Goal: Task Accomplishment & Management: Use online tool/utility

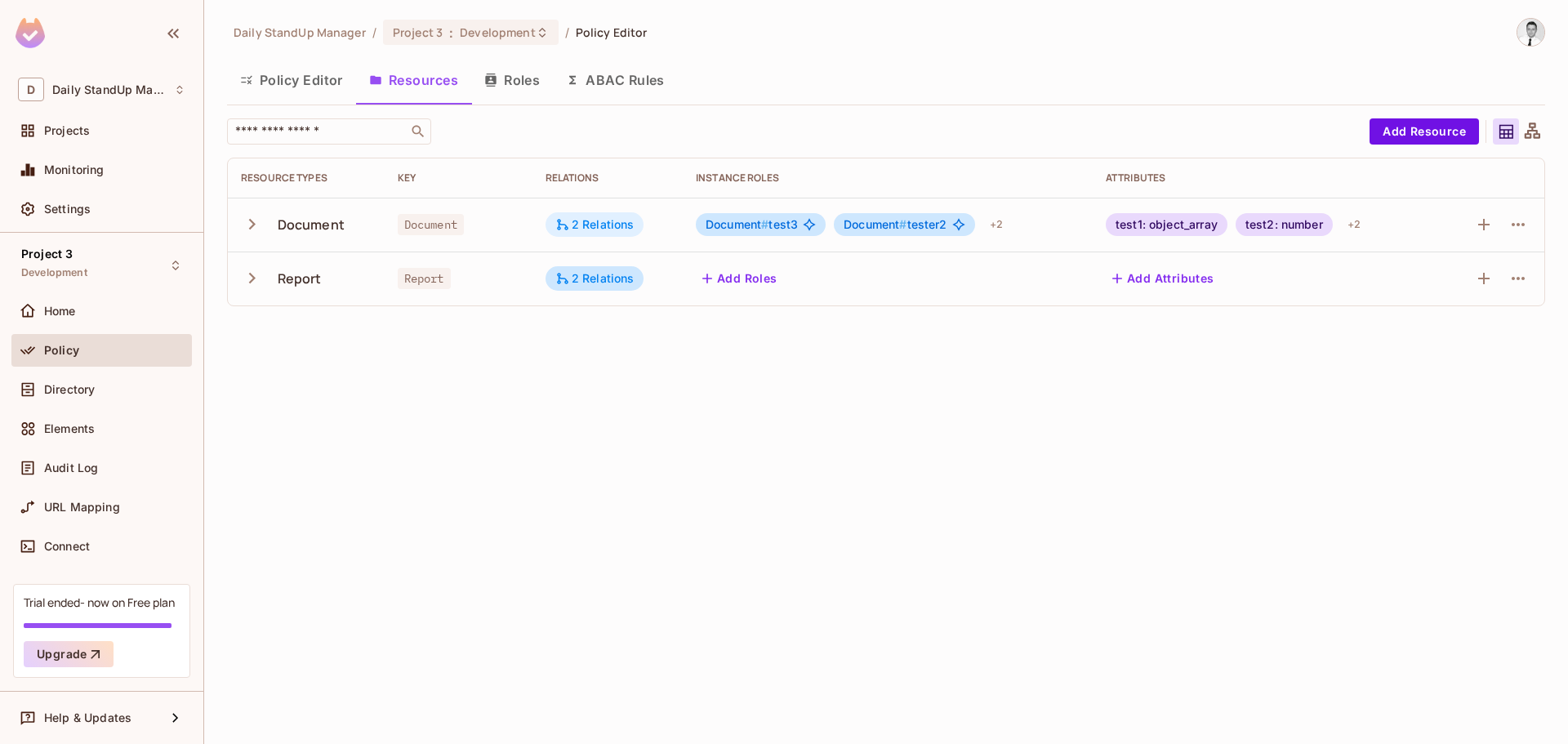
click at [590, 225] on div "2 Relations" at bounding box center [595, 225] width 79 height 15
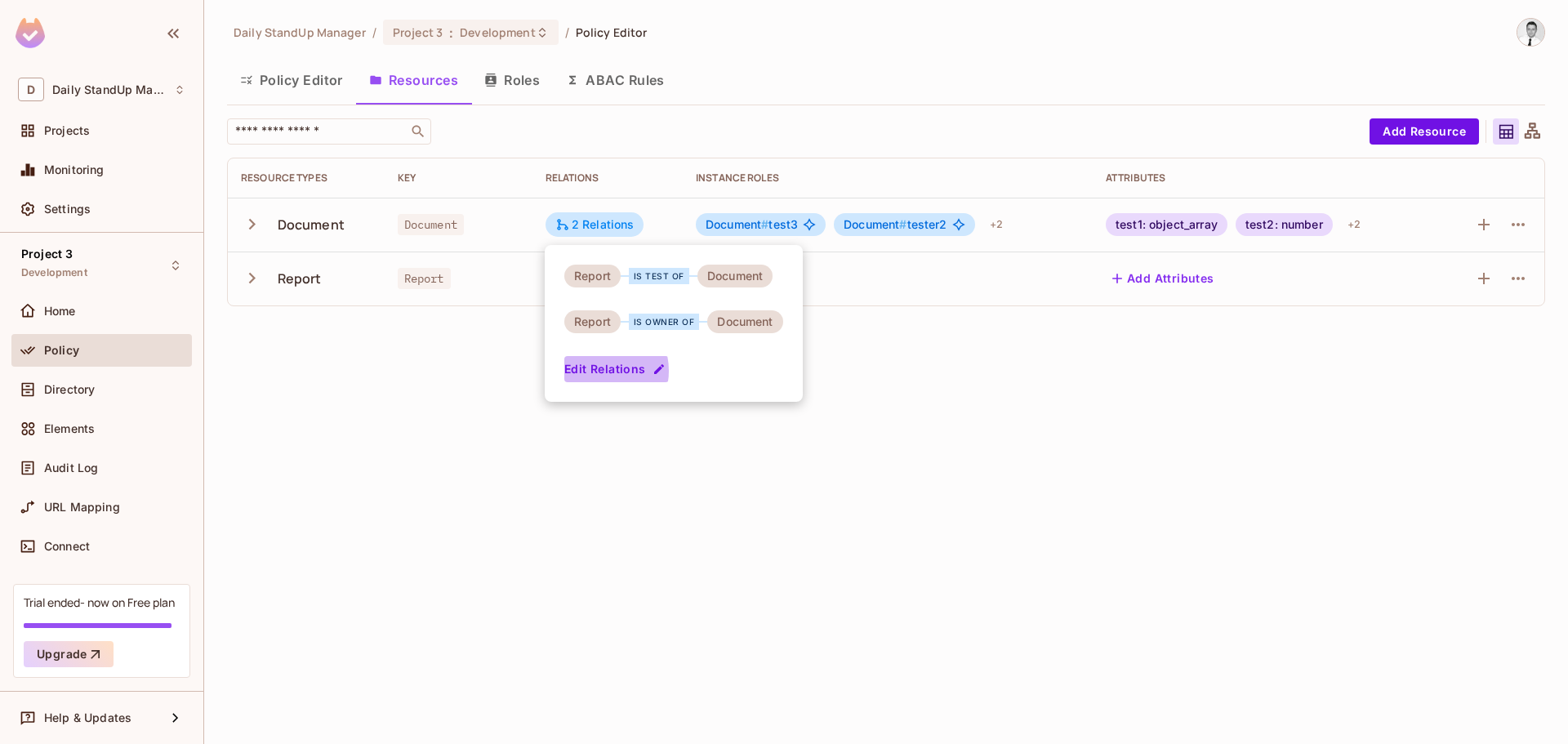
click at [595, 371] on button "Edit Relations" at bounding box center [617, 370] width 105 height 26
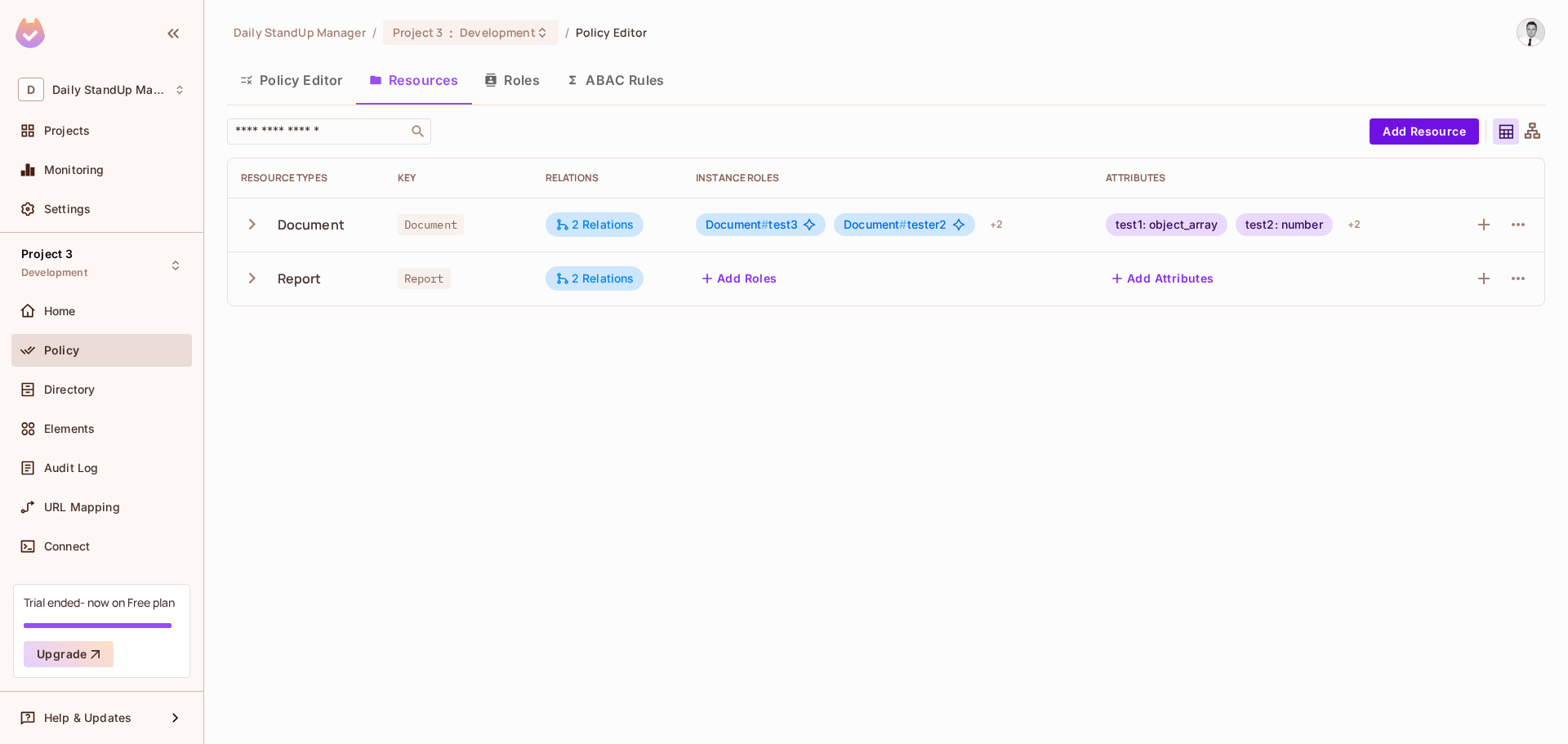
click at [754, 80] on div "Policy Editor Resources Roles ABAC Rules" at bounding box center [886, 80] width 1318 height 41
click at [596, 227] on div "2 Relations" at bounding box center [595, 225] width 79 height 15
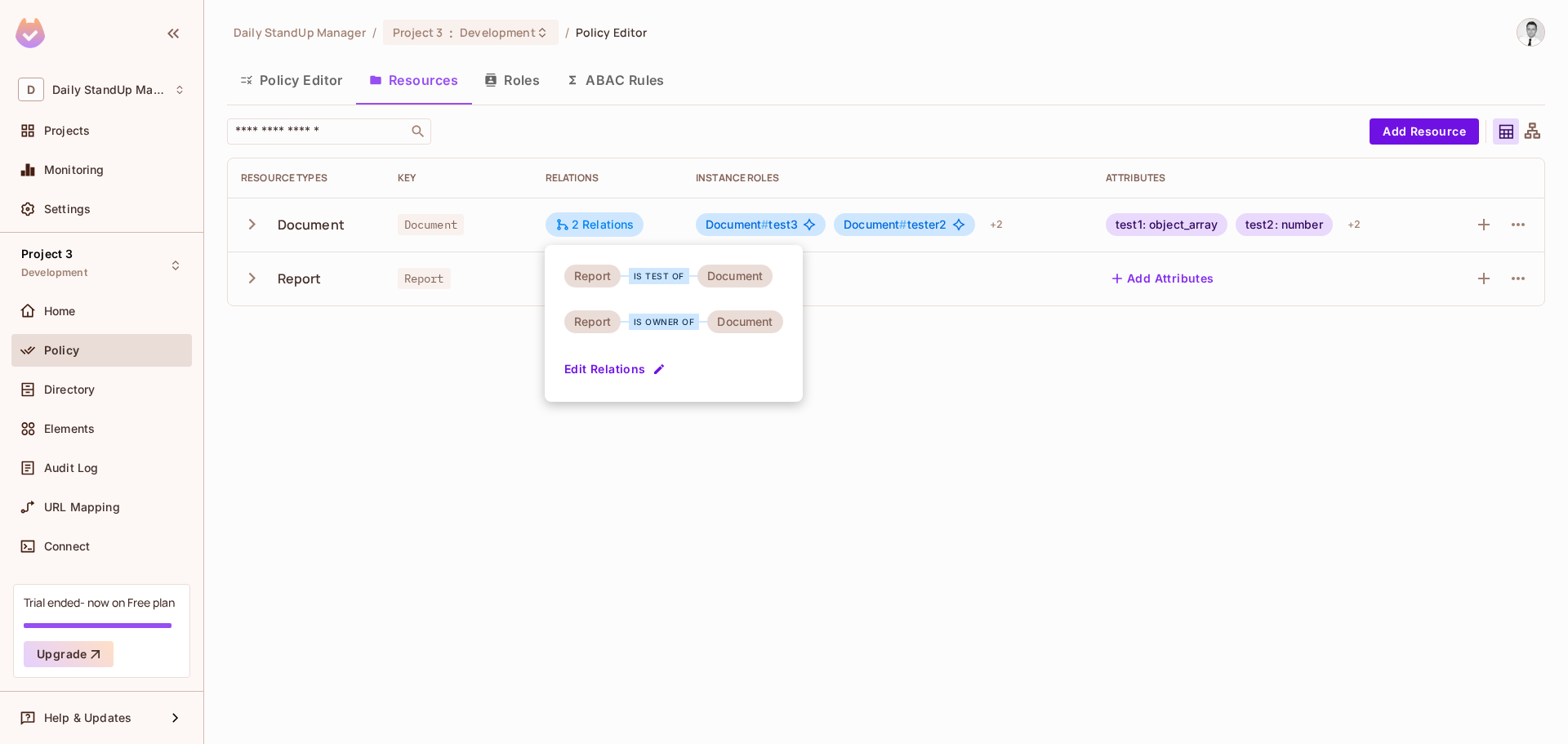
click at [709, 481] on div at bounding box center [784, 372] width 1568 height 744
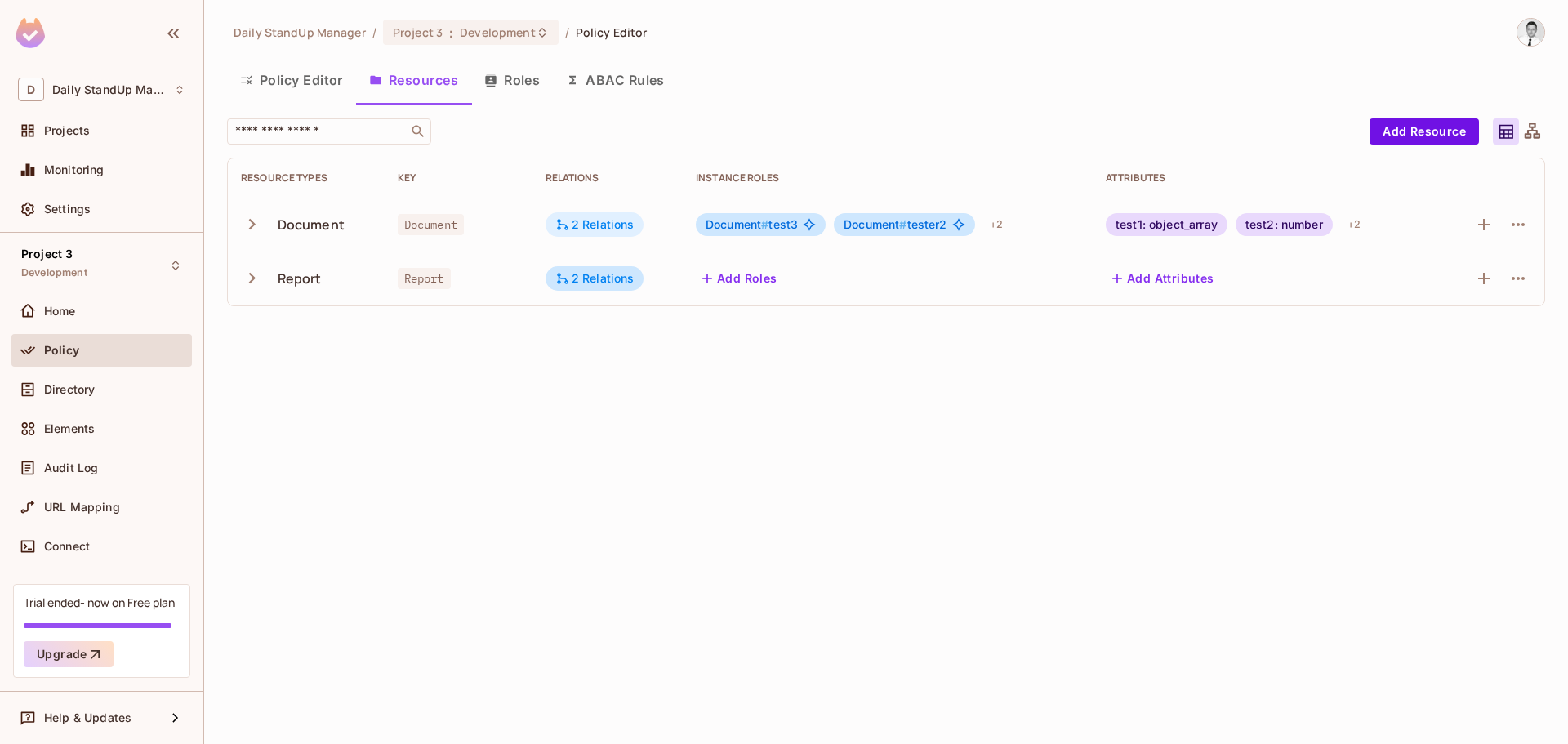
click at [621, 229] on div "2 Relations" at bounding box center [595, 225] width 79 height 15
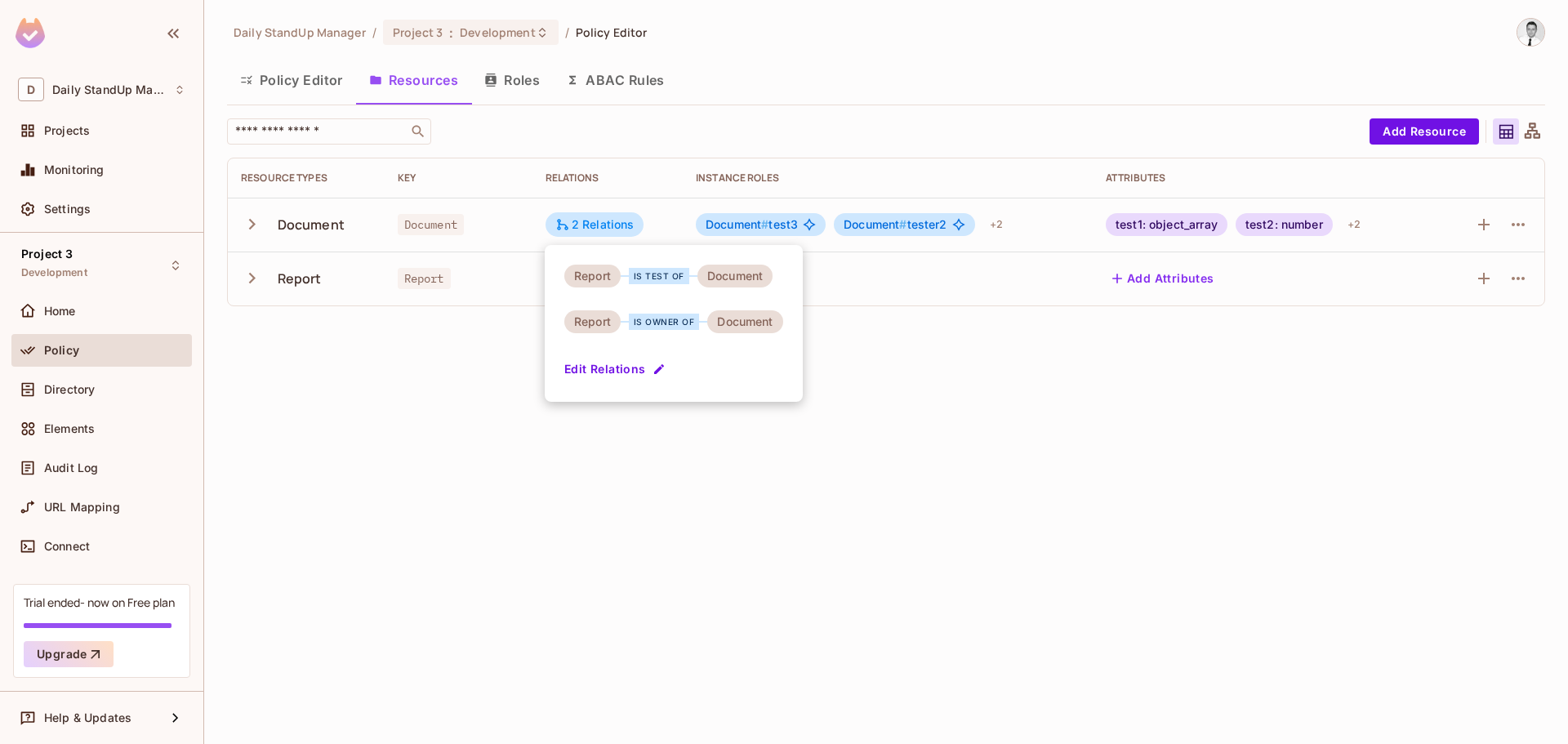
click at [1026, 378] on div at bounding box center [784, 372] width 1568 height 744
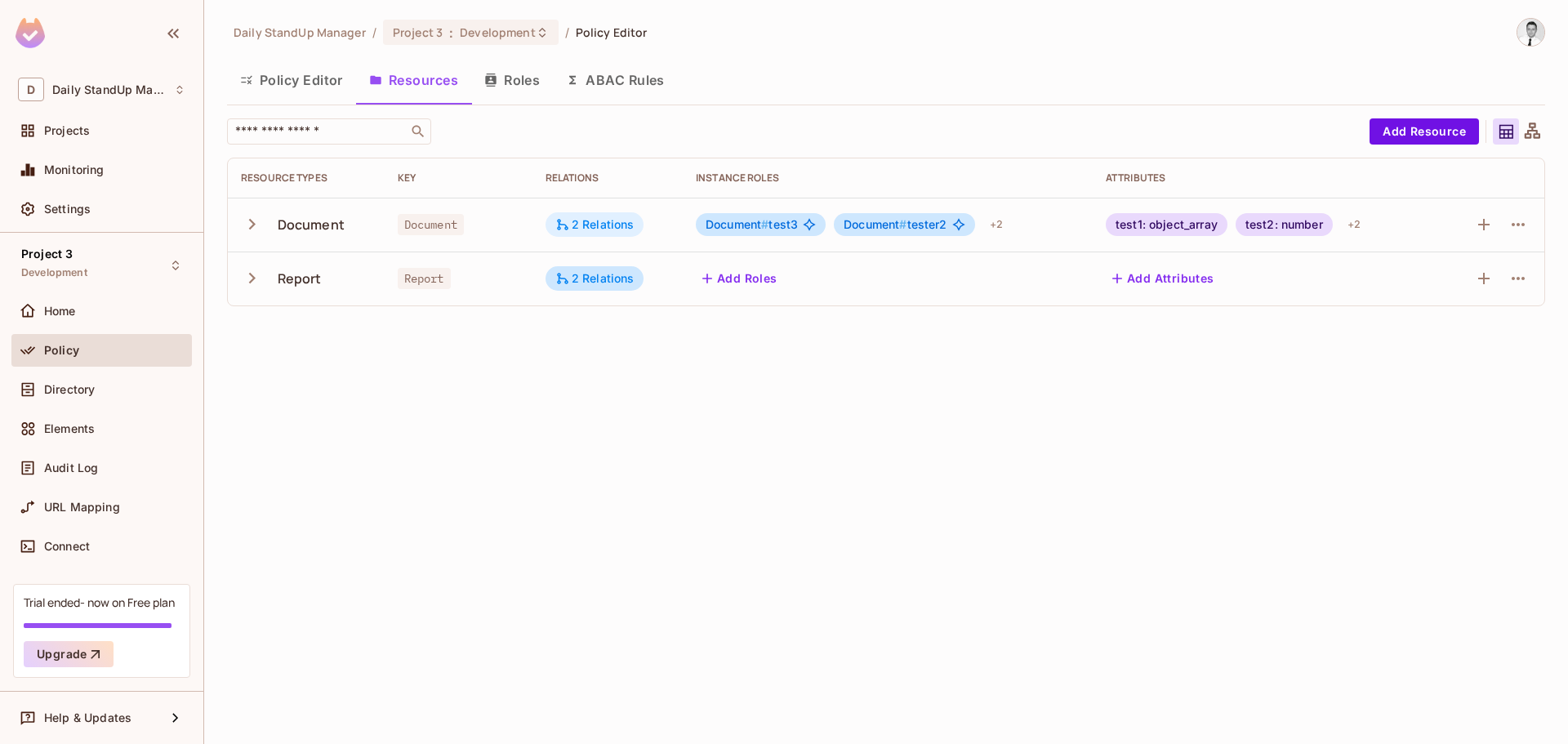
click at [616, 219] on div "2 Relations" at bounding box center [595, 225] width 79 height 15
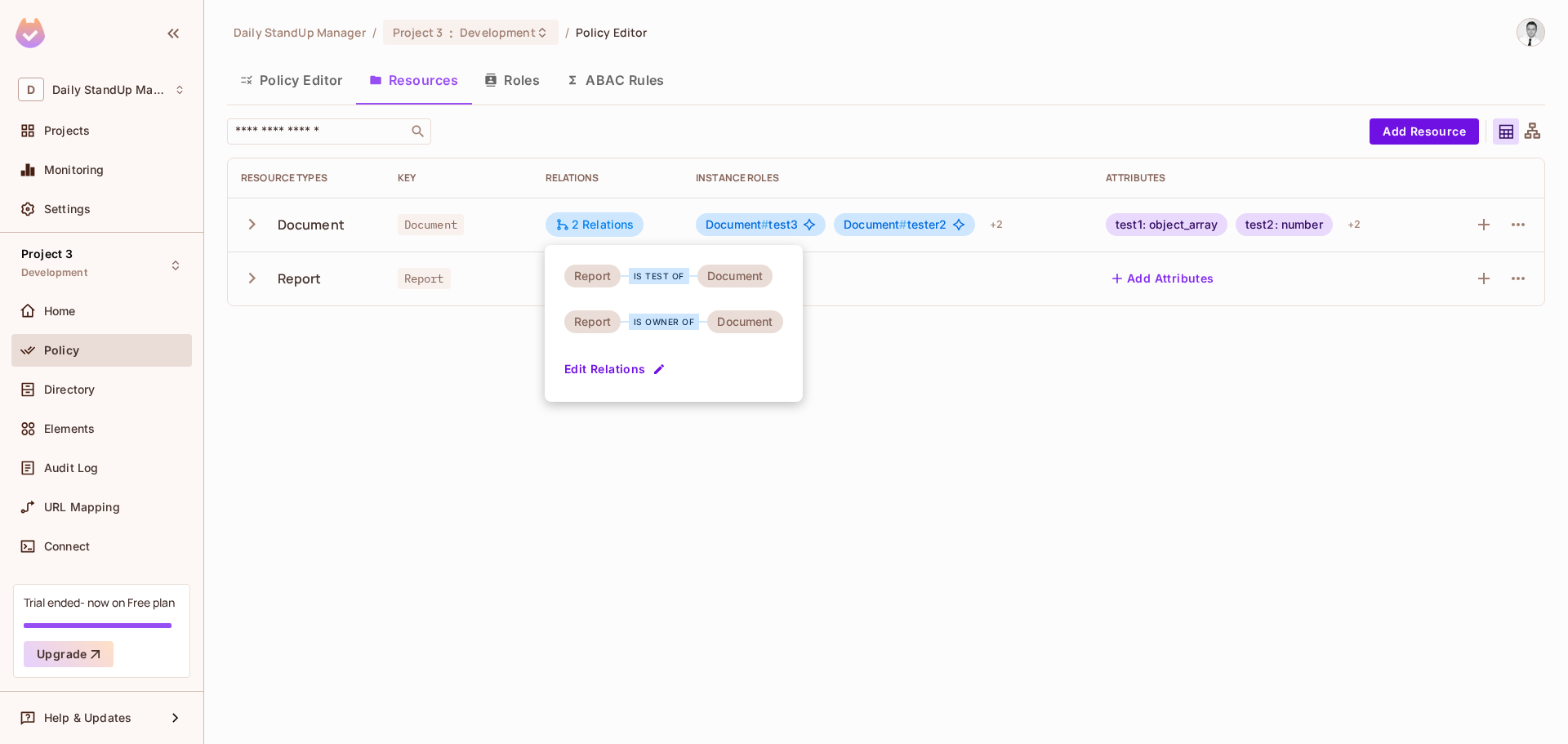
click at [790, 113] on div at bounding box center [784, 372] width 1568 height 744
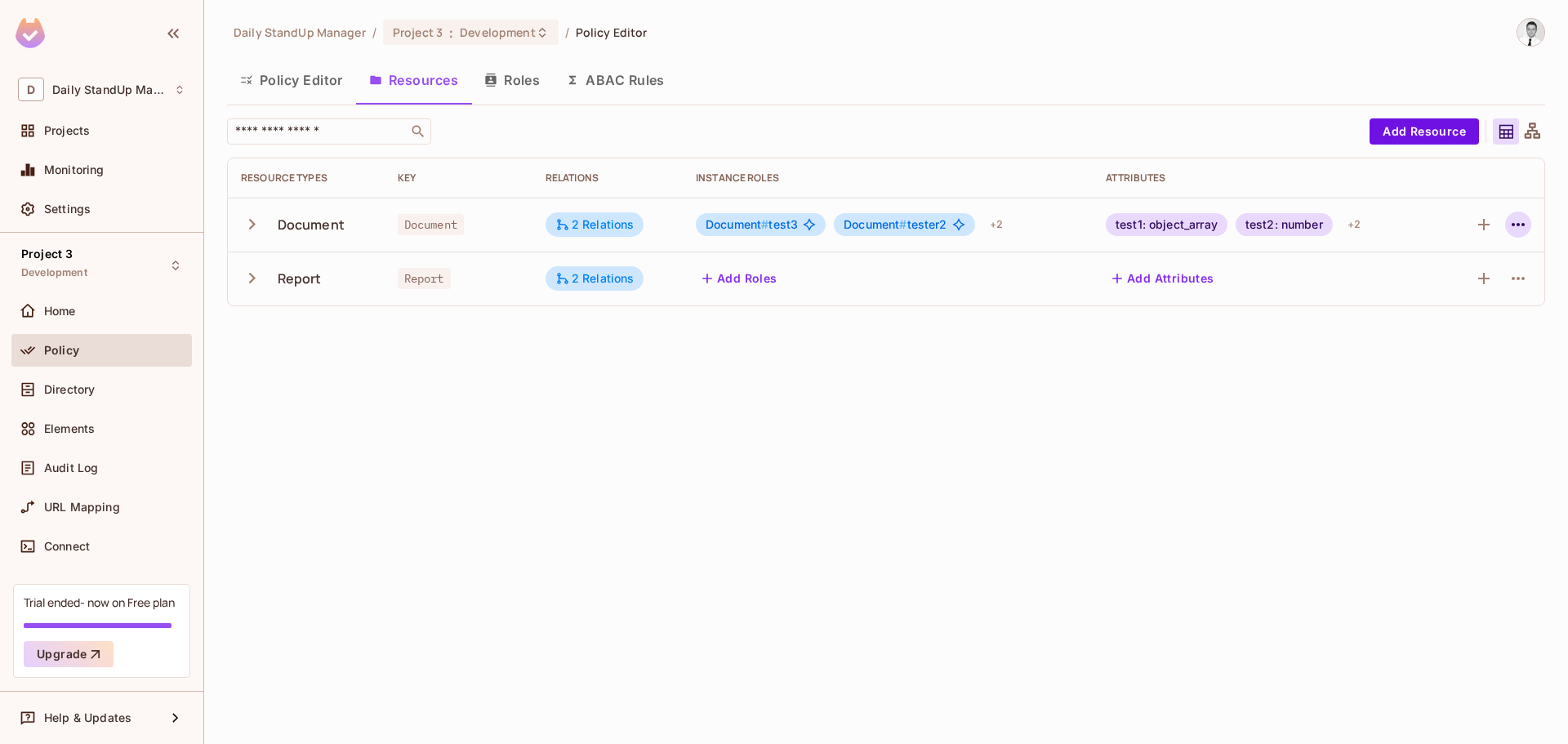
click at [1508, 229] on button "button" at bounding box center [1518, 225] width 26 height 26
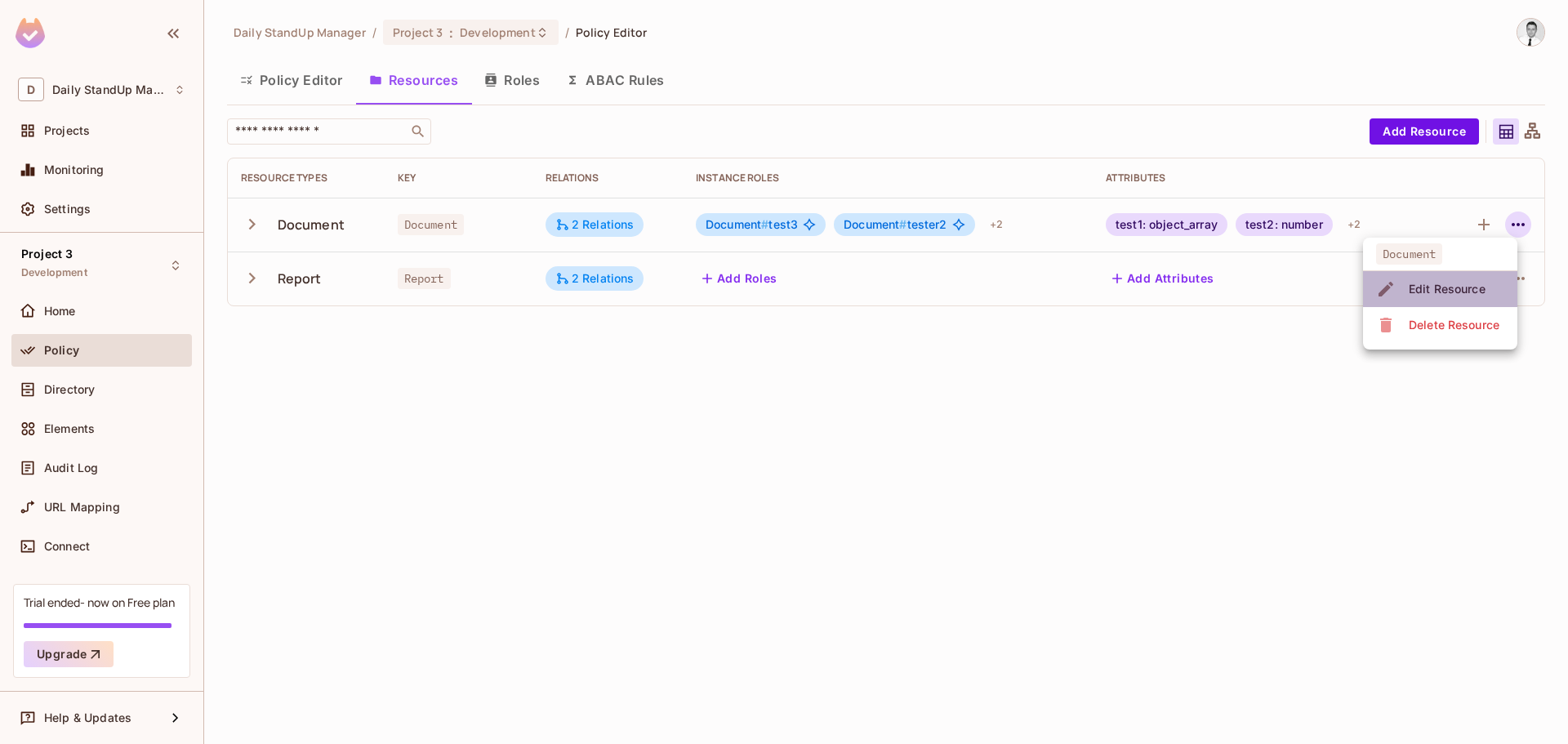
click at [1436, 285] on div "Edit Resource" at bounding box center [1447, 289] width 77 height 16
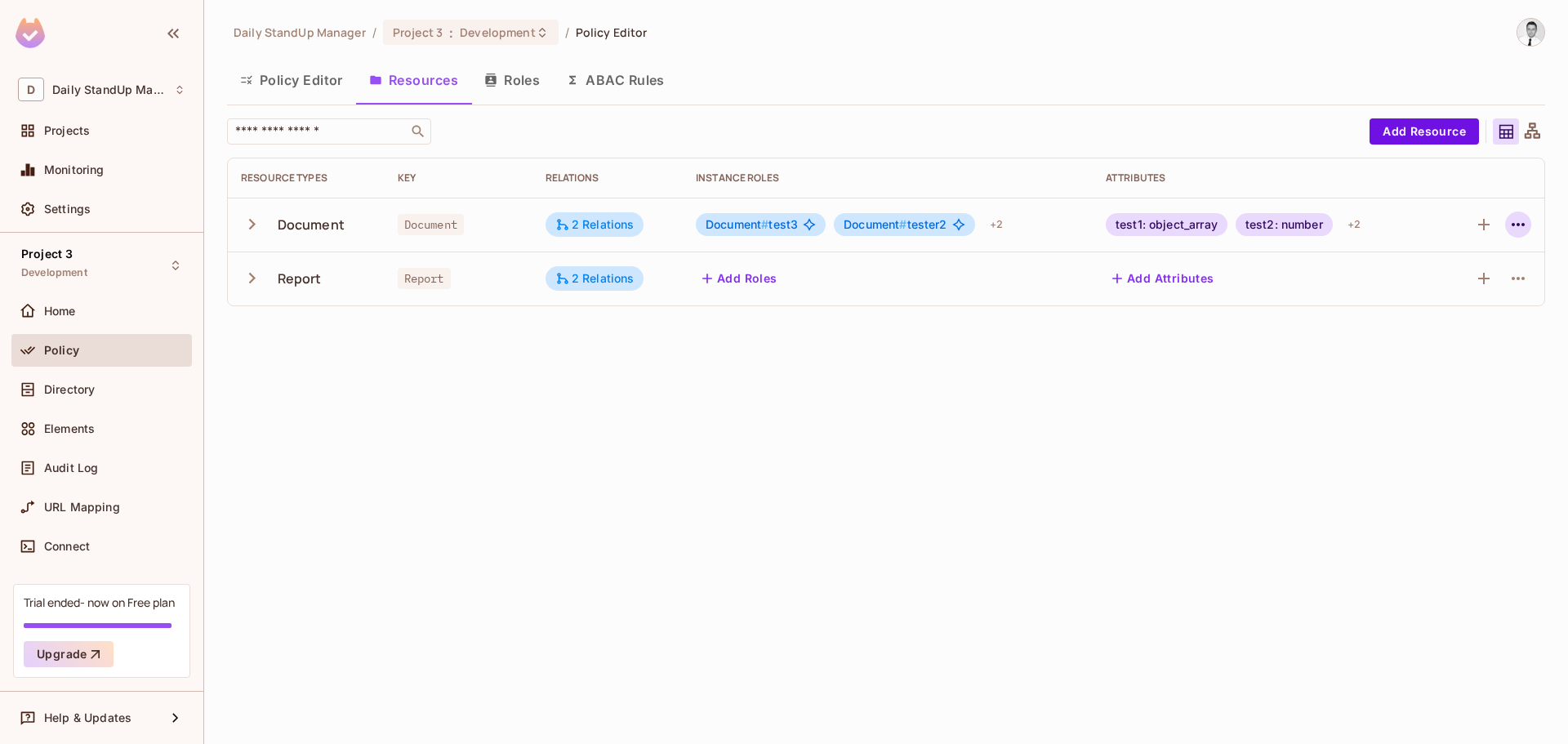
click at [1530, 224] on button "button" at bounding box center [1518, 225] width 26 height 26
click at [1453, 286] on div "Edit Resource" at bounding box center [1447, 289] width 77 height 16
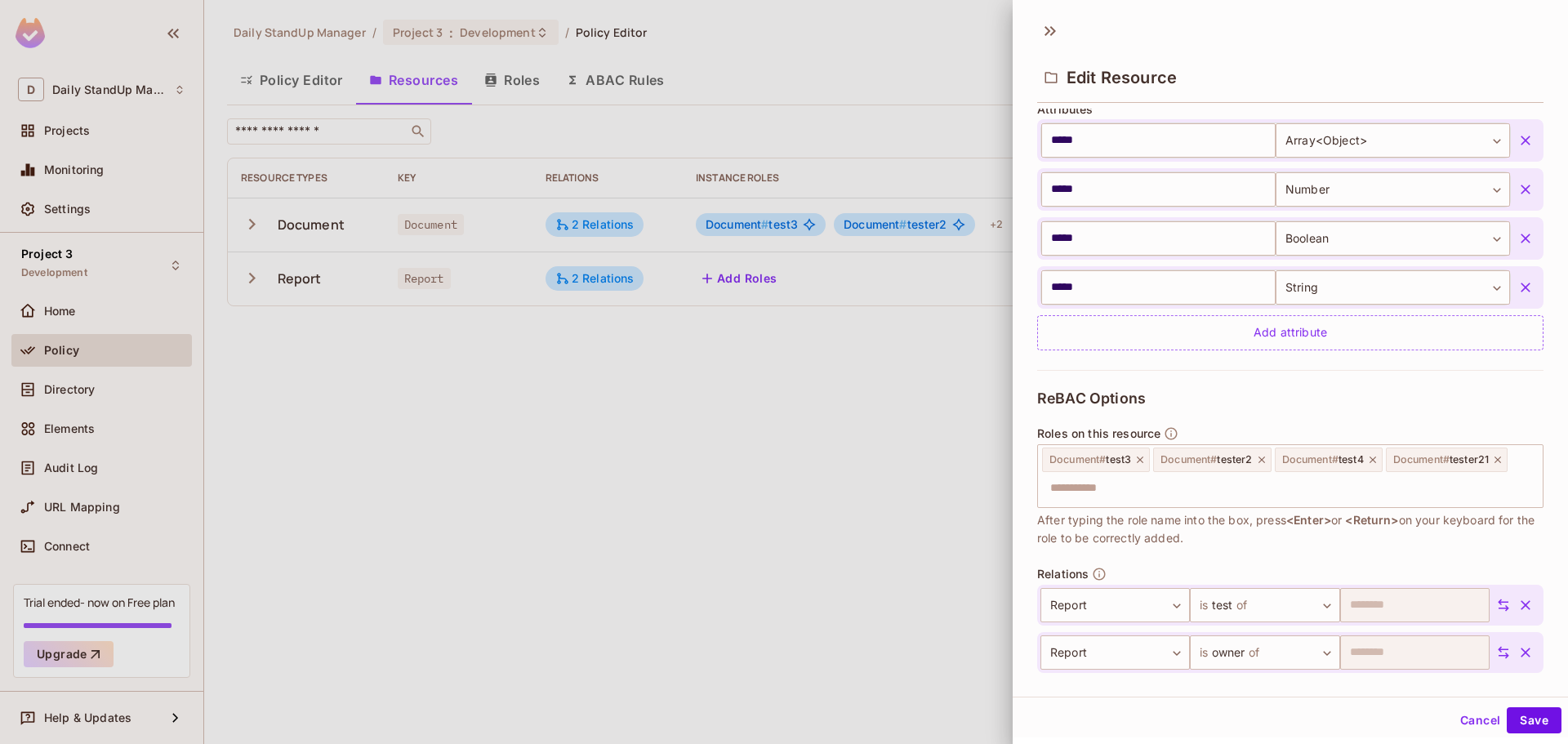
scroll to position [470, 0]
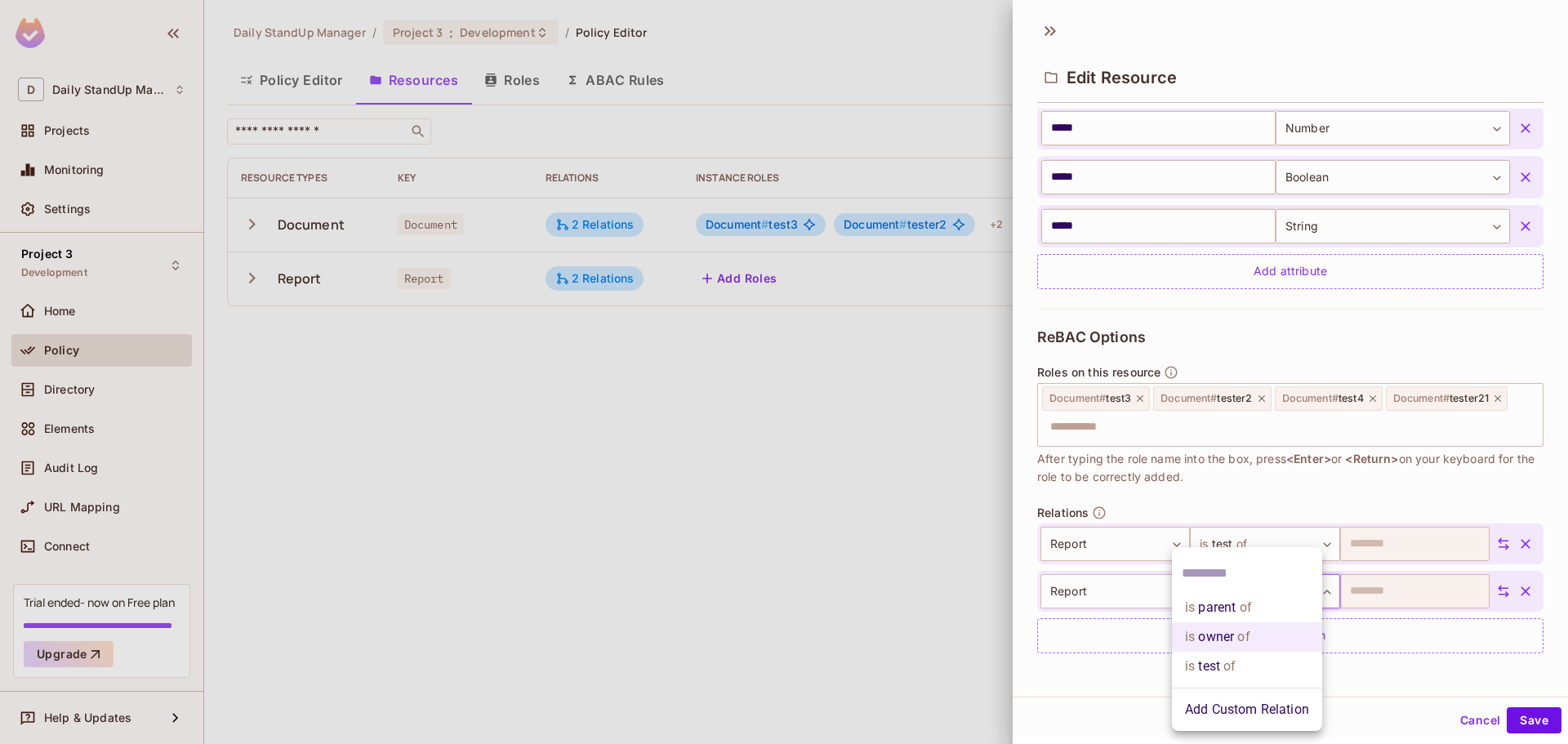
click at [1230, 585] on body "D Daily StandUp Manager Projects Monitoring Settings Project 3 Development Home…" at bounding box center [784, 372] width 1568 height 744
click at [1450, 424] on div at bounding box center [784, 372] width 1568 height 744
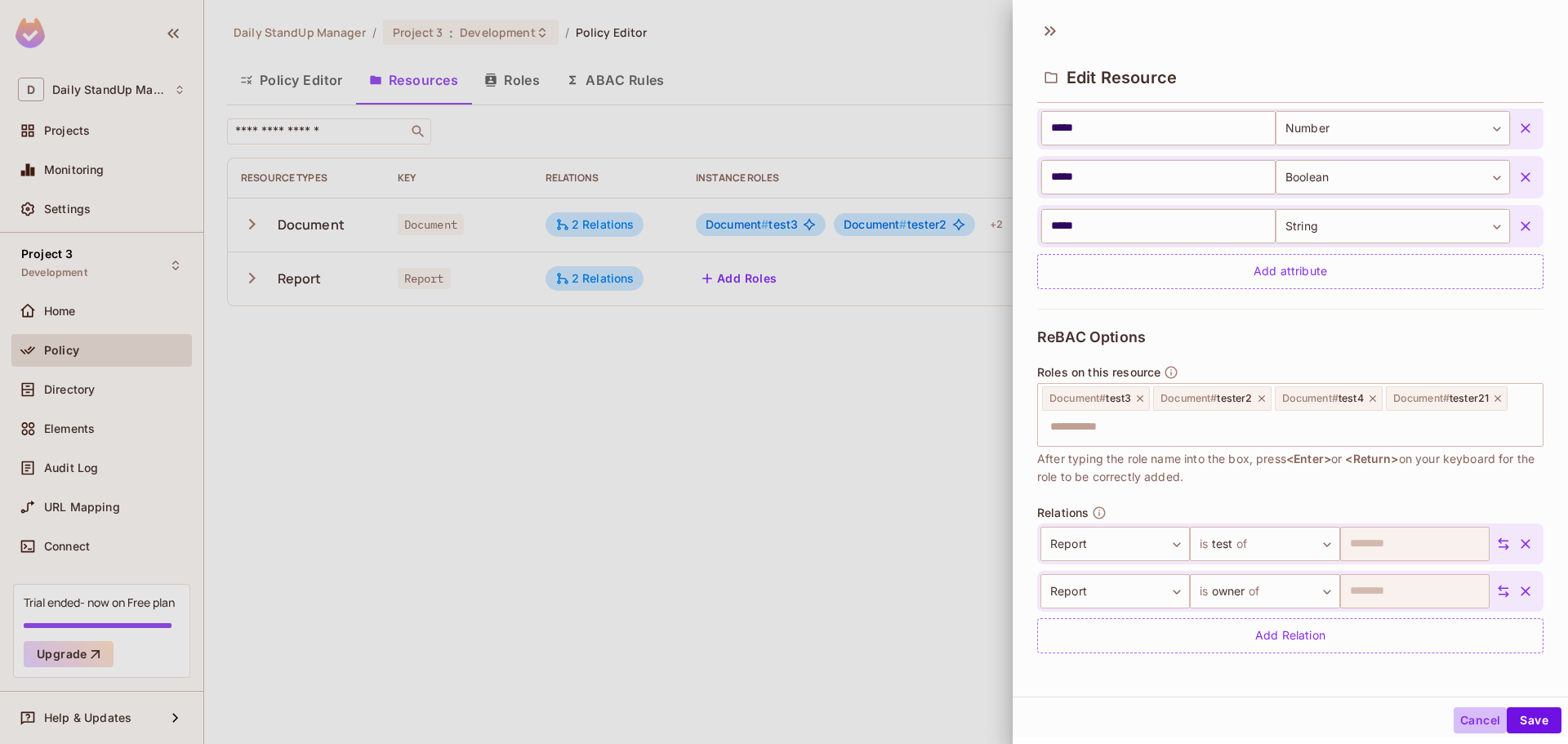
click at [1481, 727] on button "Cancel" at bounding box center [1480, 720] width 53 height 26
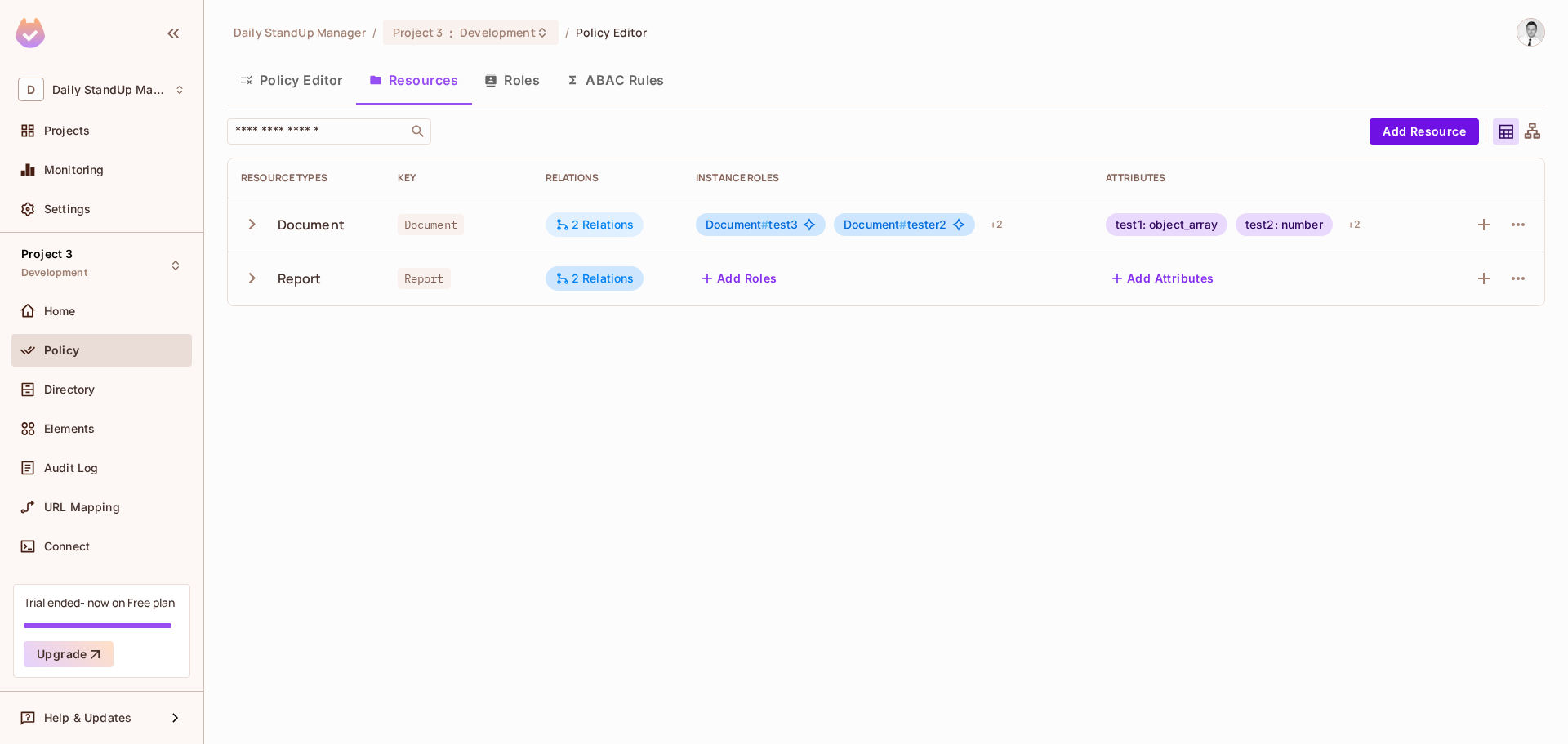
click at [625, 218] on div "2 Relations" at bounding box center [595, 225] width 79 height 15
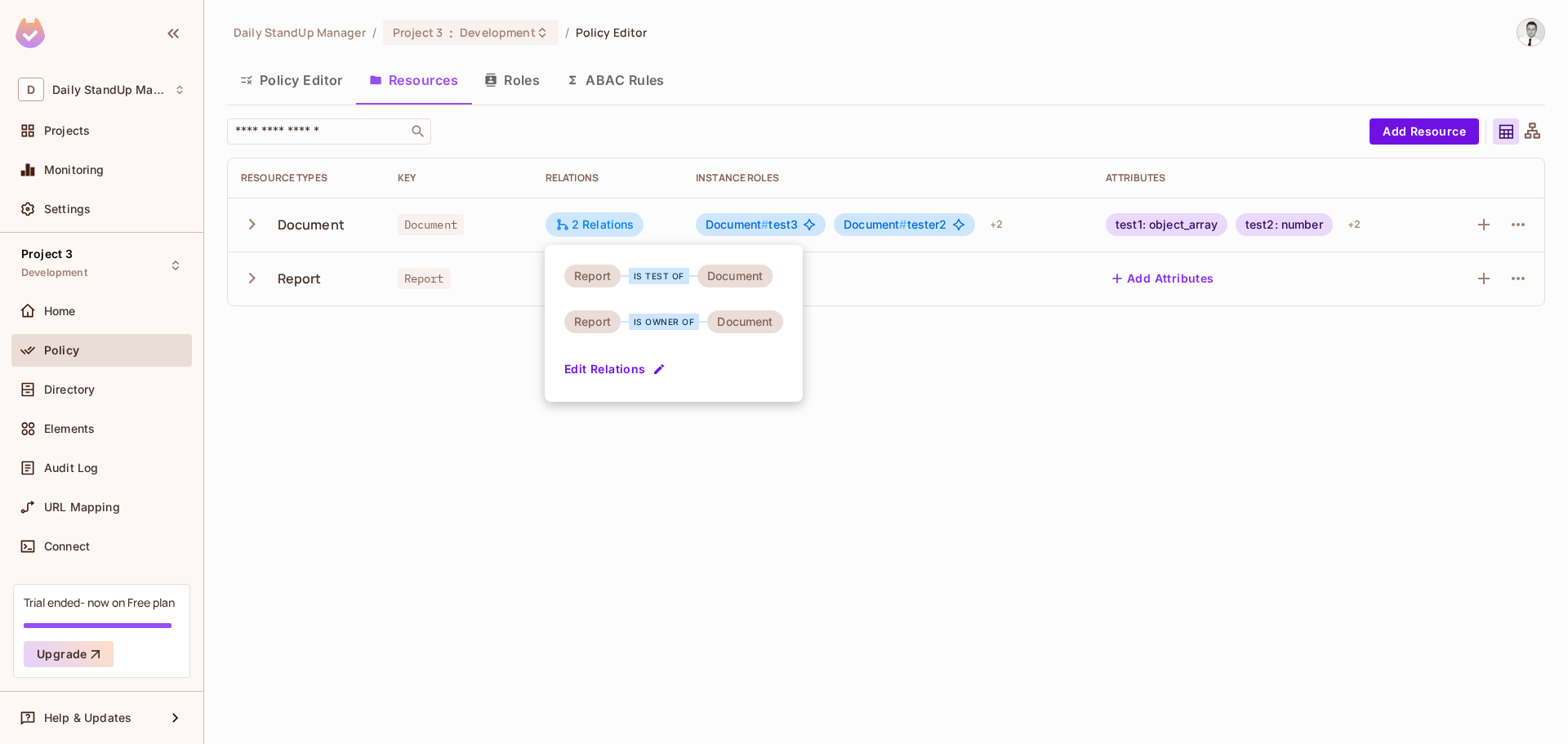
click at [768, 361] on div "Report is test of Document Report is owner of Document Edit Relations" at bounding box center [674, 324] width 258 height 157
click at [935, 101] on div at bounding box center [784, 372] width 1568 height 744
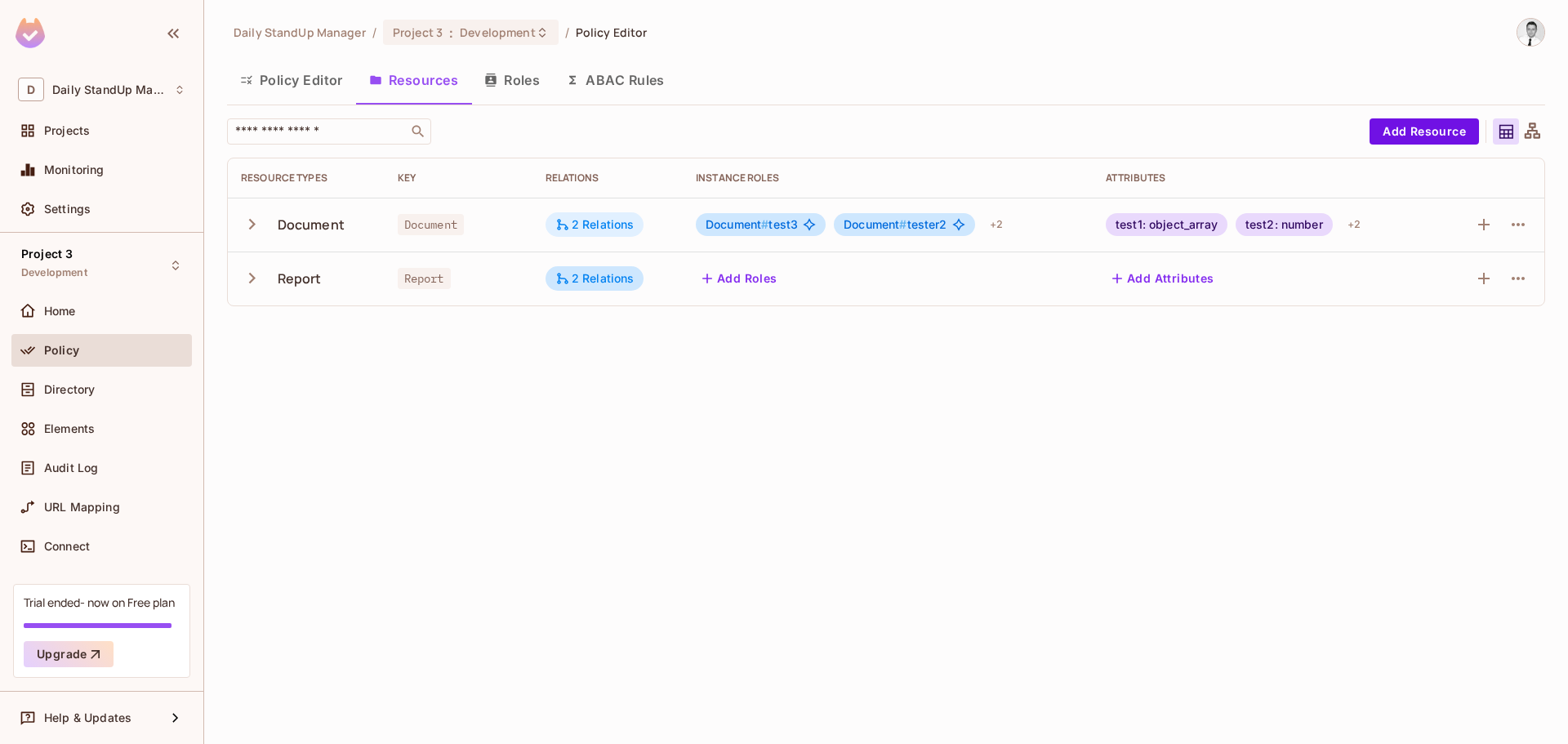
click at [613, 213] on div "2 Relations" at bounding box center [595, 225] width 99 height 25
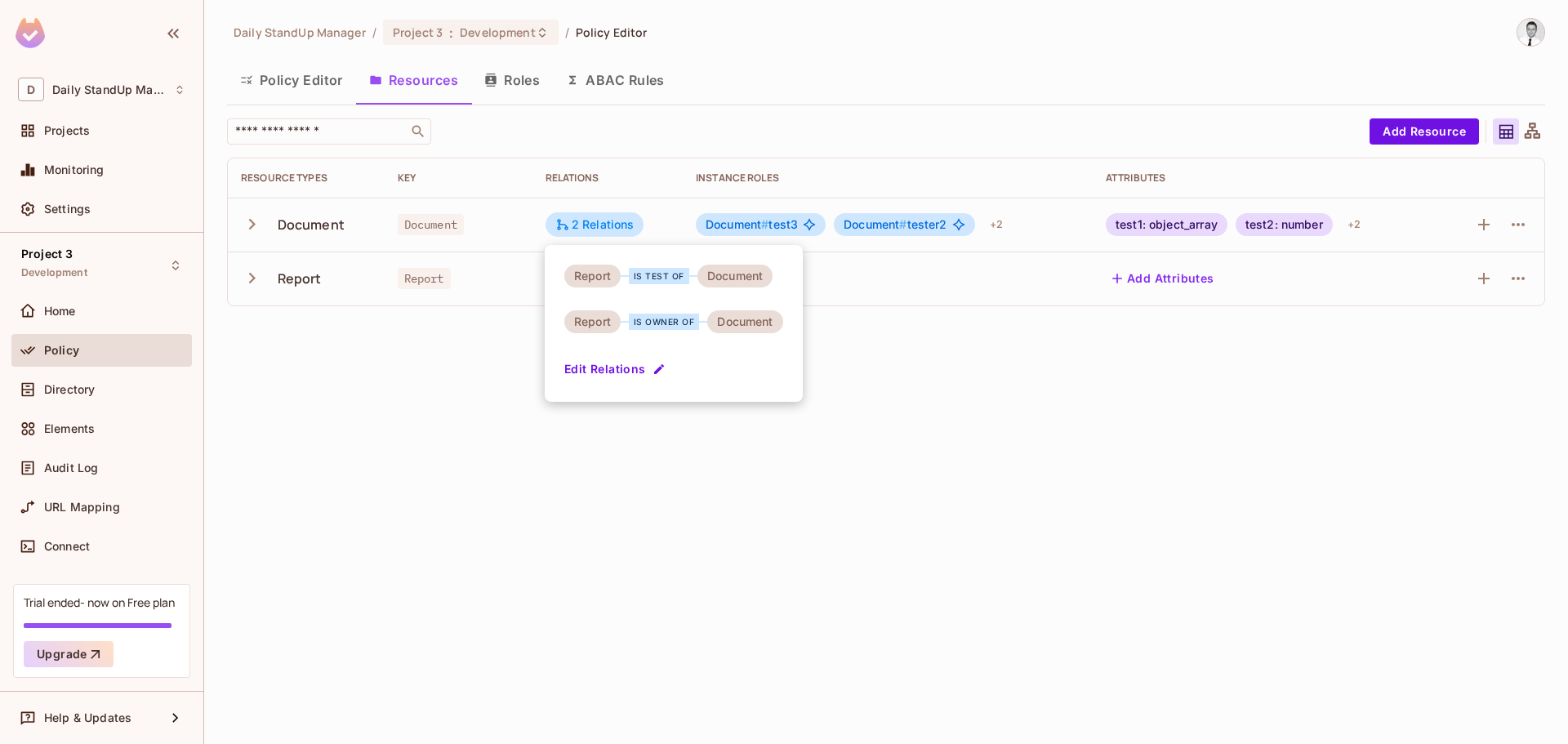
click at [904, 286] on div at bounding box center [784, 372] width 1568 height 744
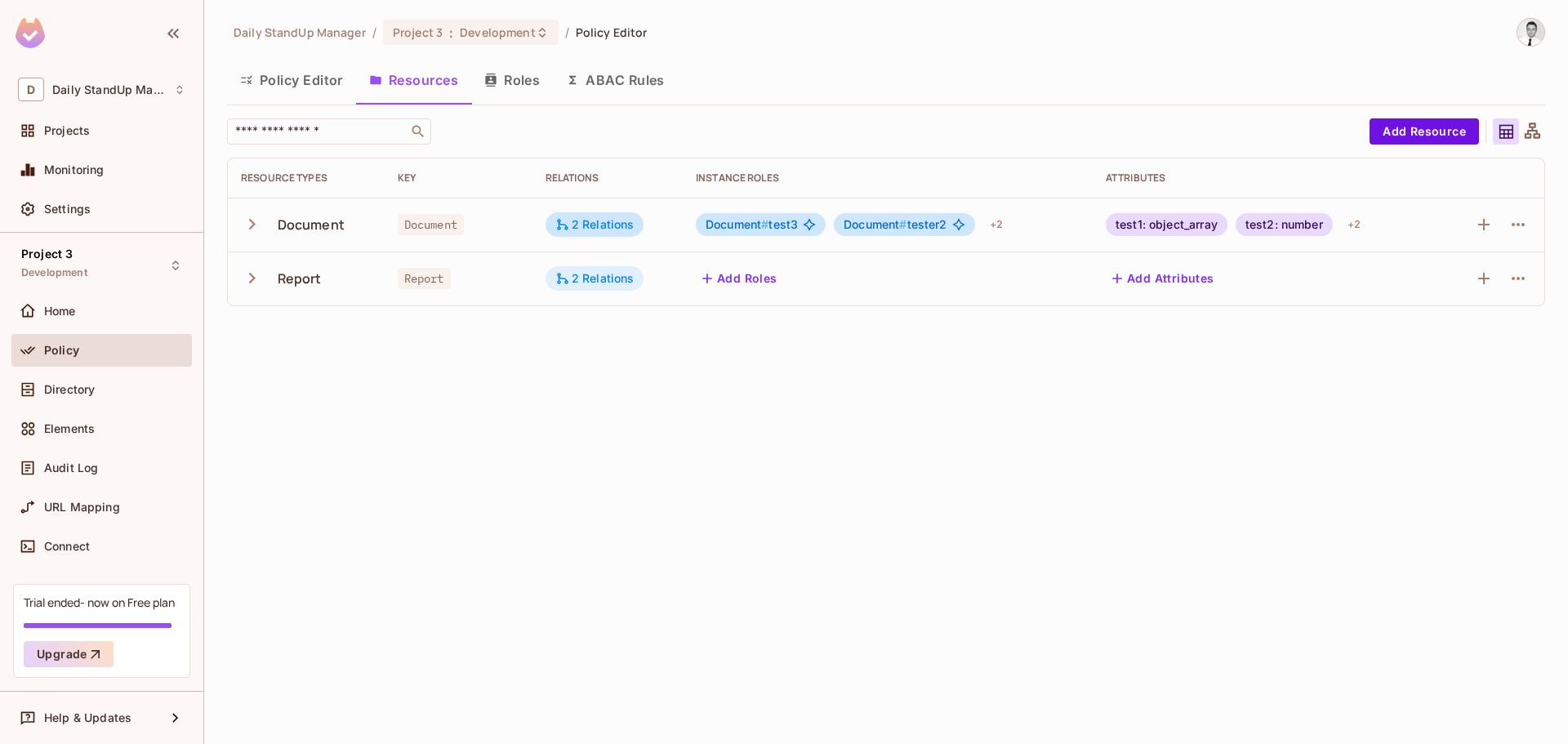
click at [596, 275] on div "2 Relations" at bounding box center [595, 279] width 79 height 15
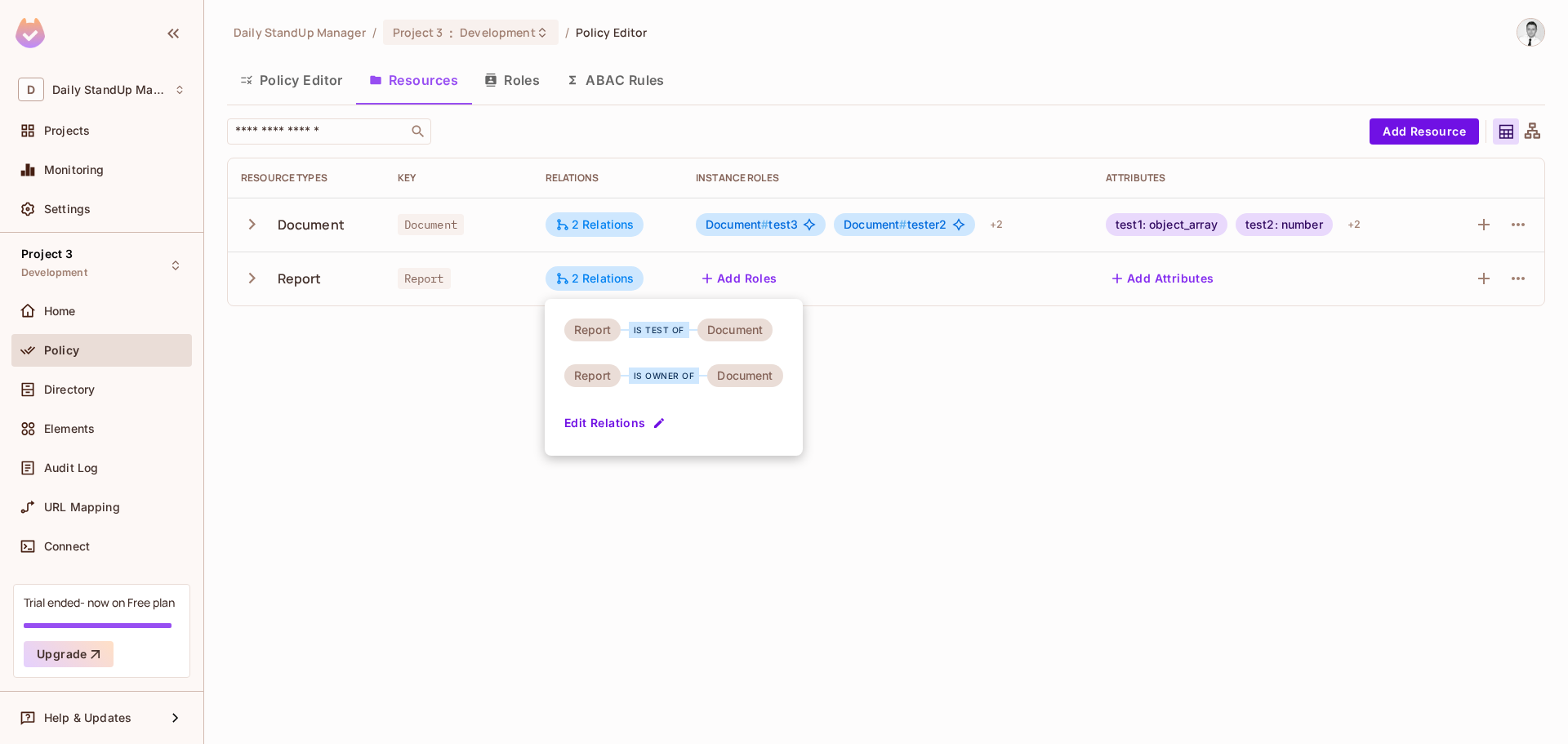
click at [936, 356] on div at bounding box center [784, 372] width 1568 height 744
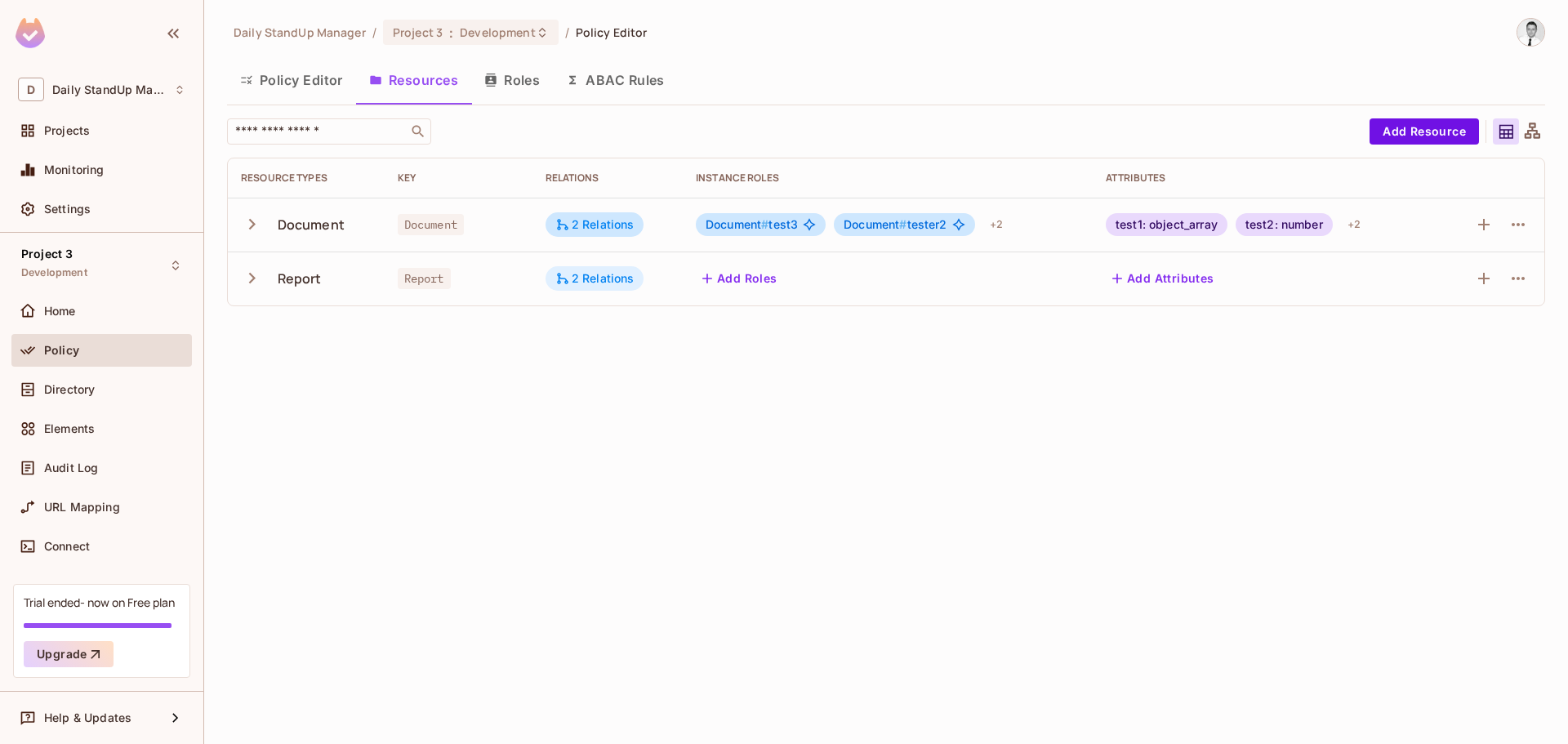
click at [582, 279] on div "2 Relations" at bounding box center [595, 279] width 79 height 15
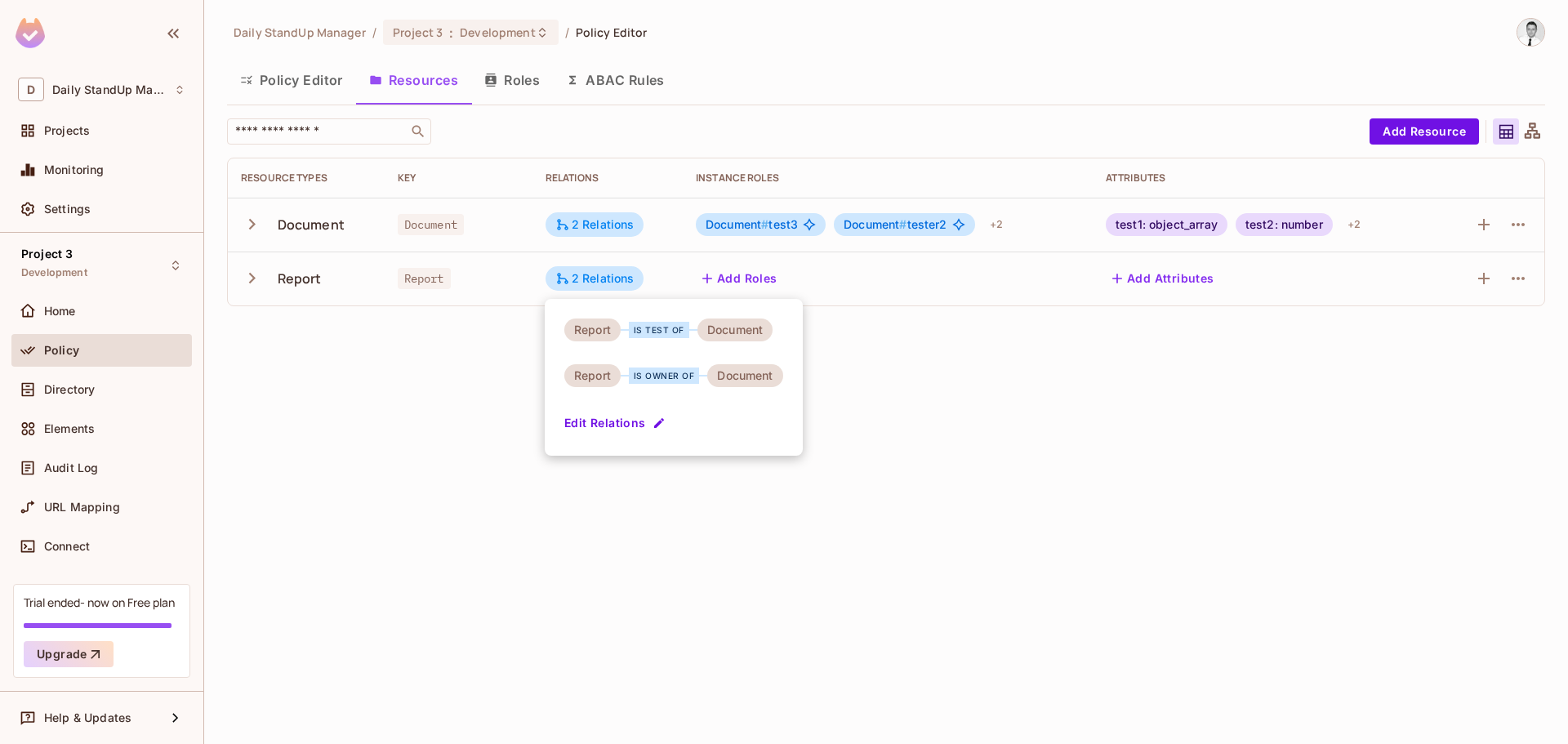
click at [619, 420] on button "Edit Relations" at bounding box center [617, 424] width 105 height 26
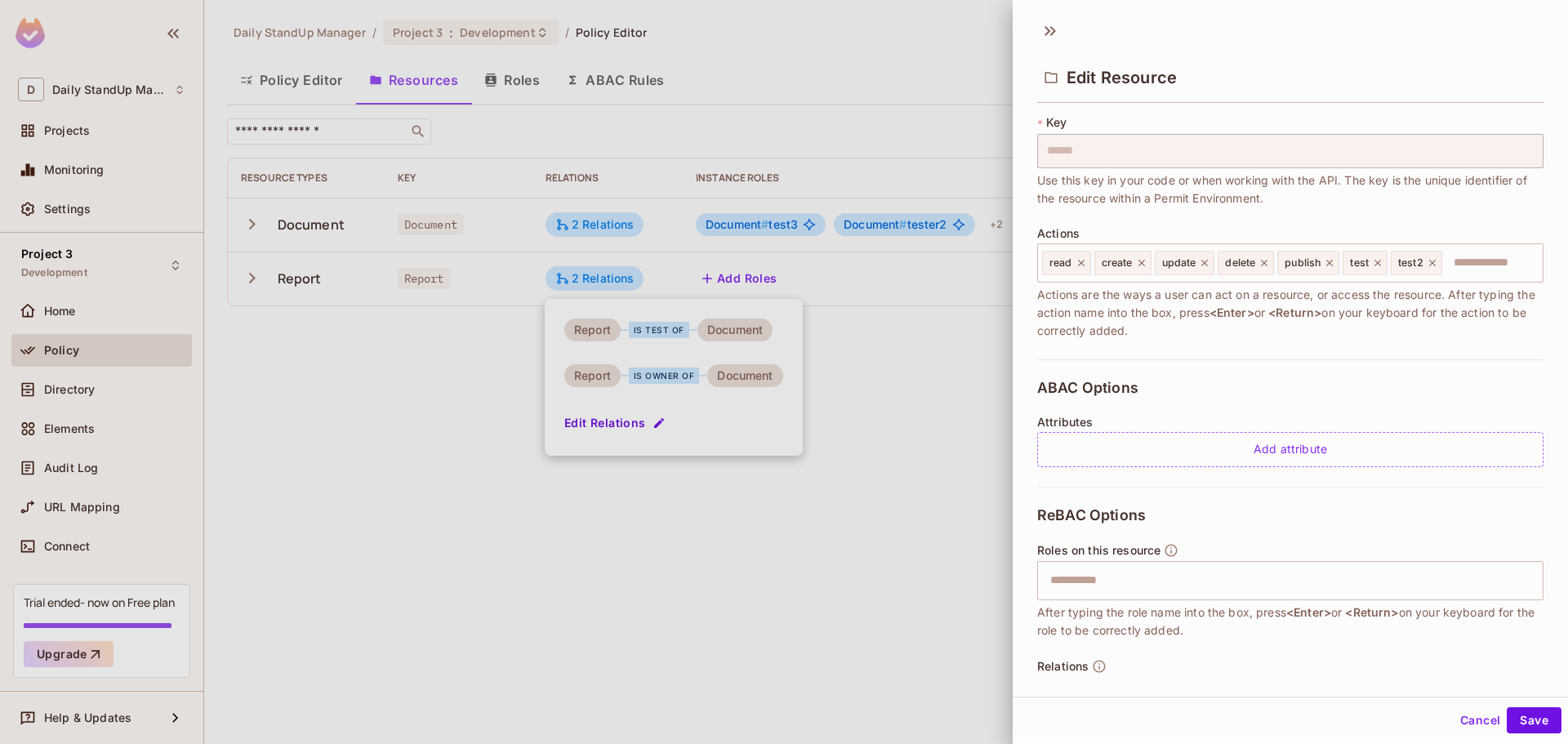
scroll to position [0, 0]
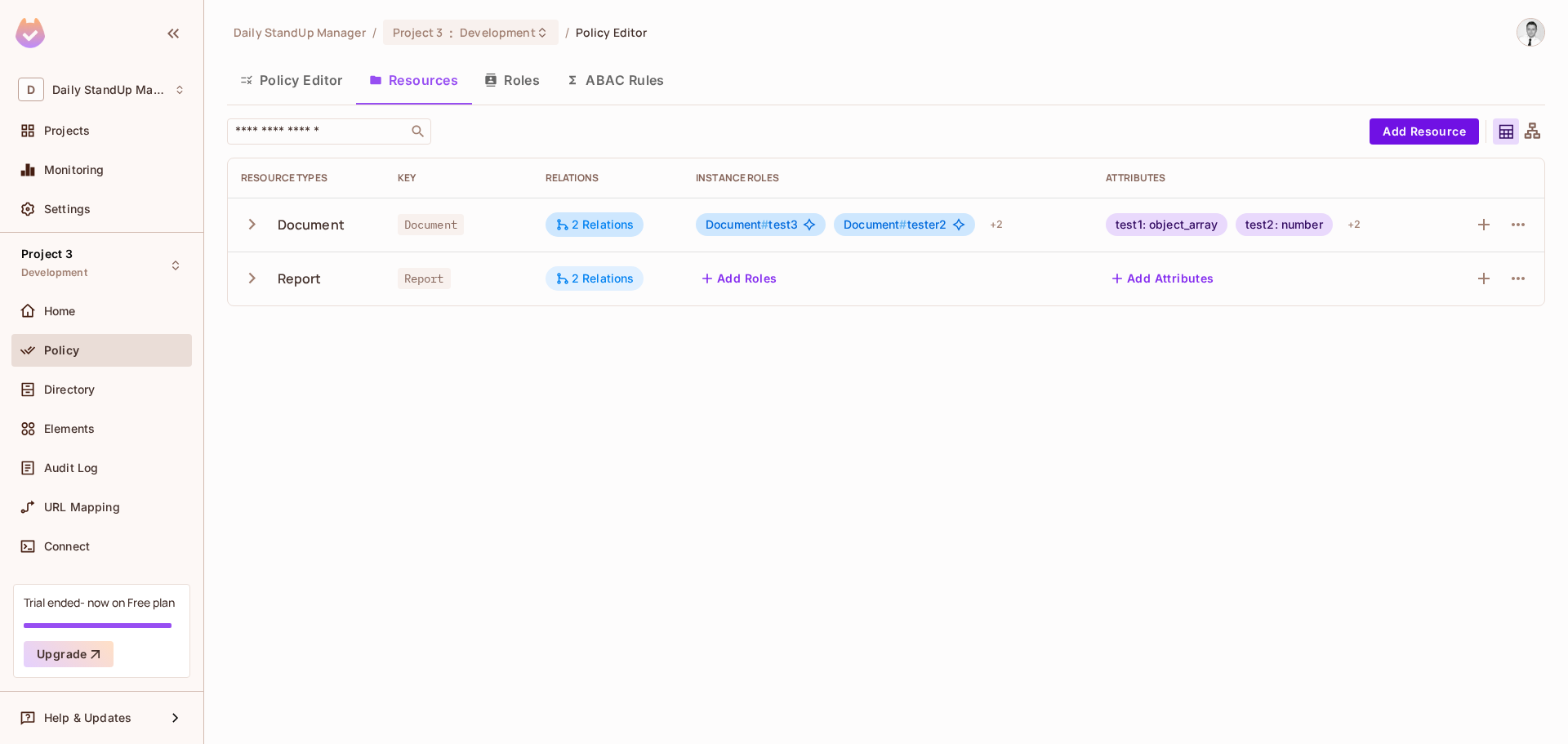
click at [595, 274] on div "2 Relations" at bounding box center [595, 279] width 79 height 15
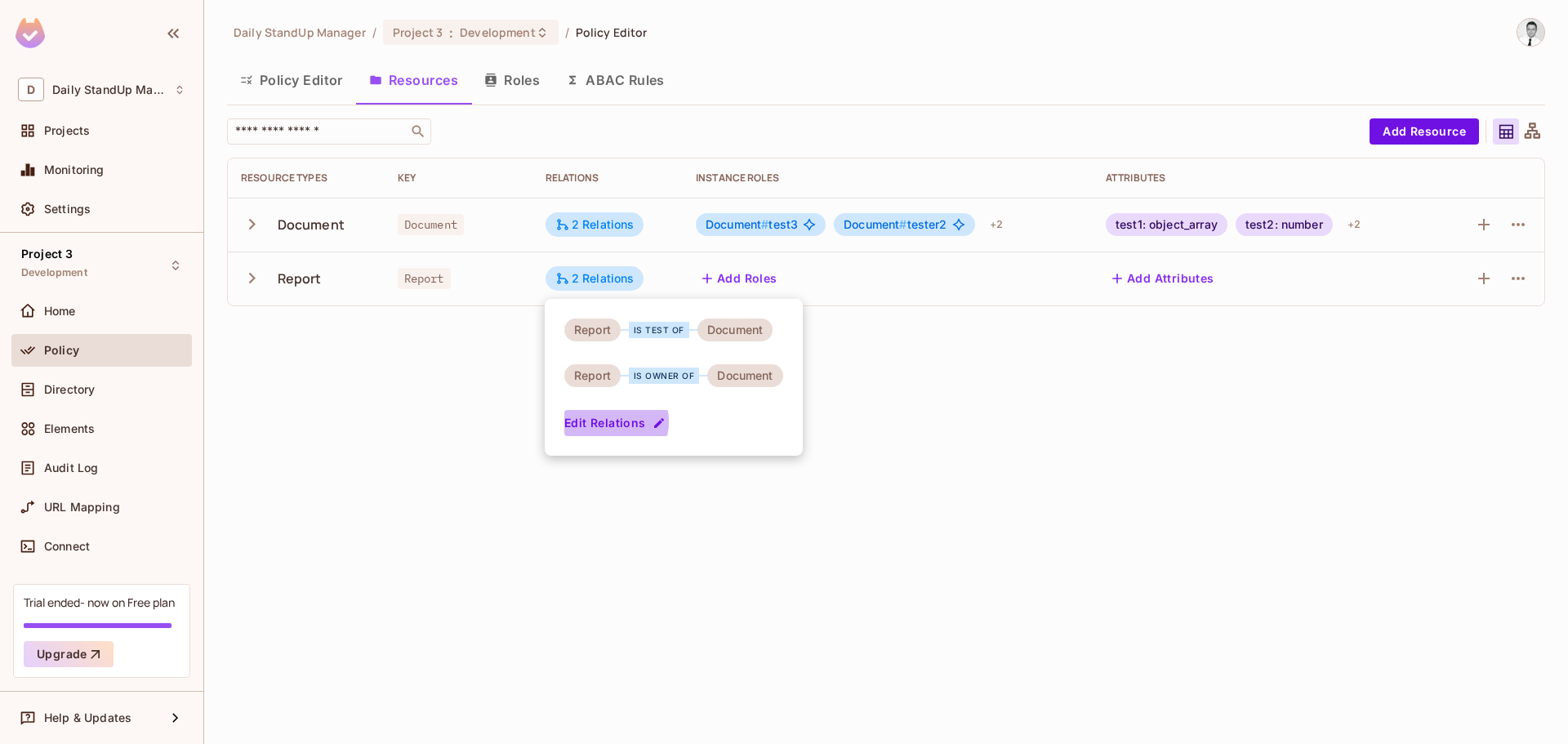
click at [604, 422] on button "Edit Relations" at bounding box center [617, 424] width 105 height 26
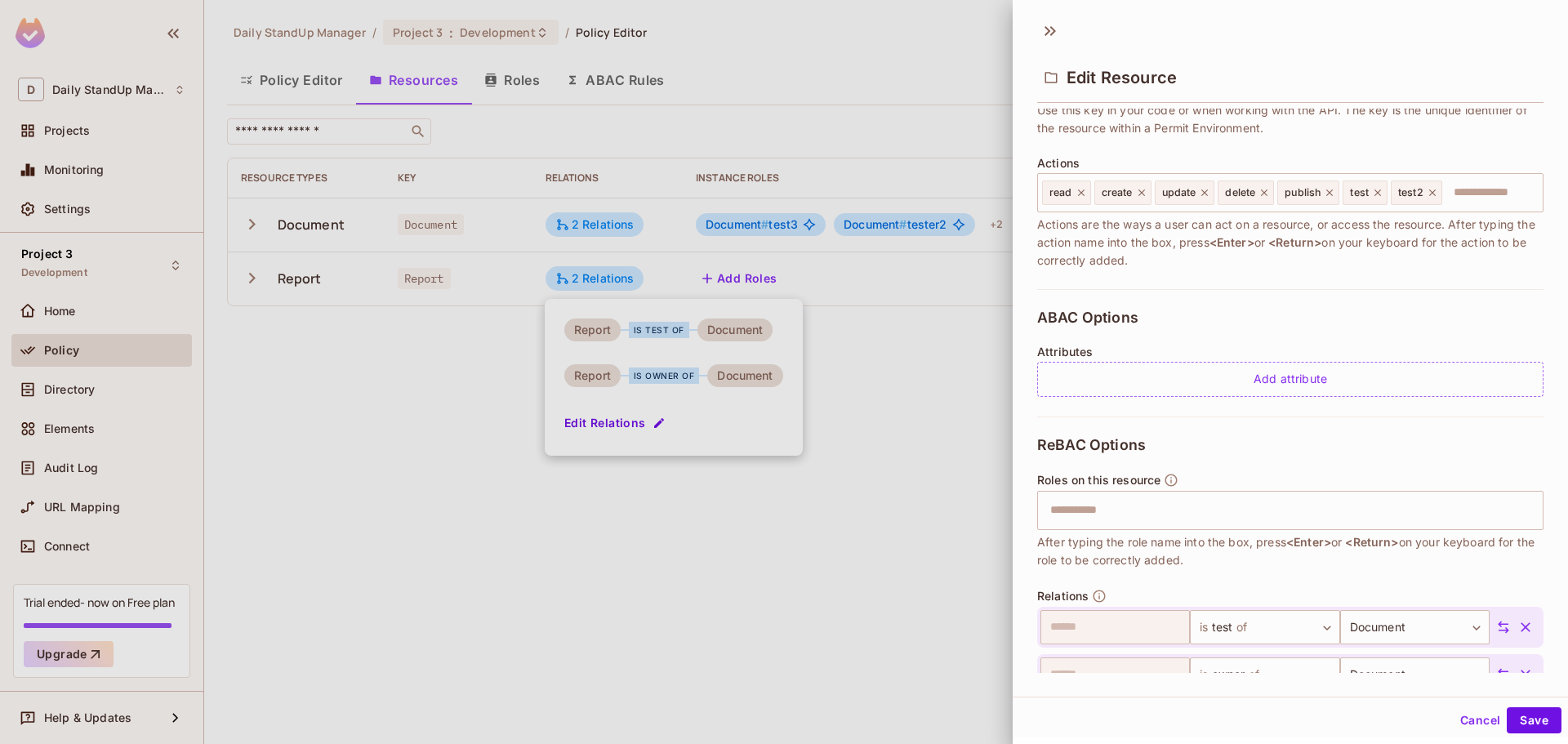
scroll to position [249, 0]
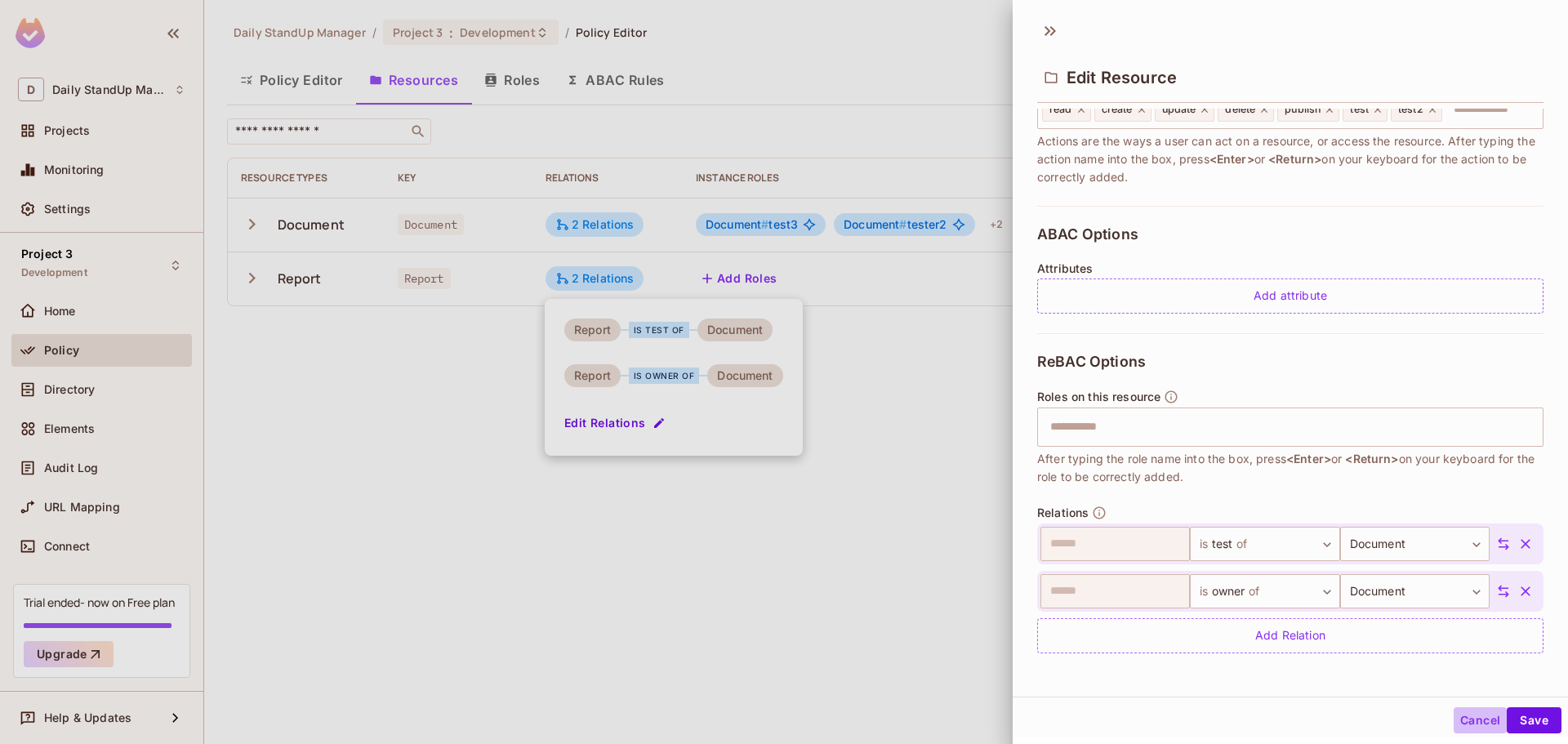
click at [1454, 709] on button "Cancel" at bounding box center [1480, 720] width 53 height 26
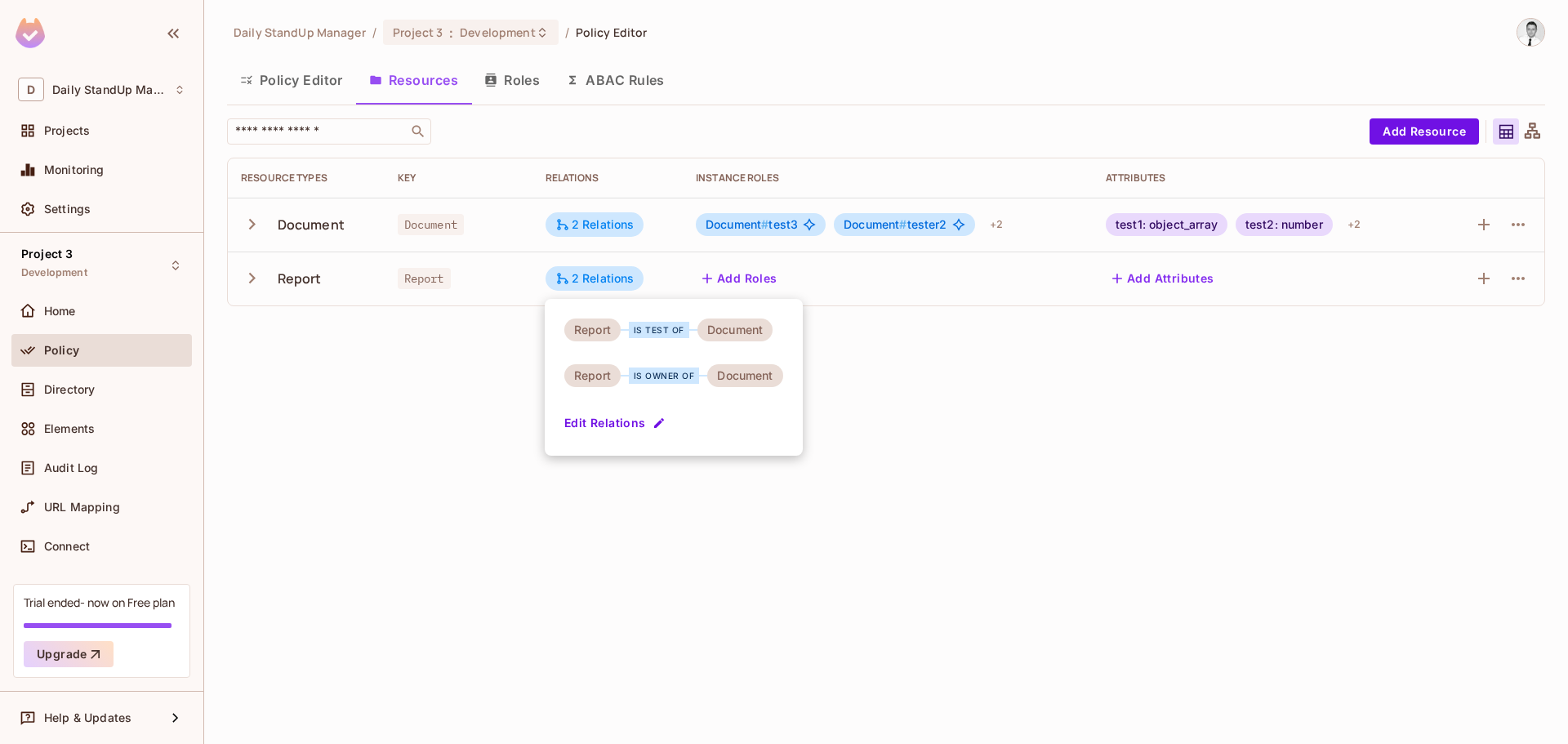
click at [579, 213] on div at bounding box center [784, 372] width 1568 height 744
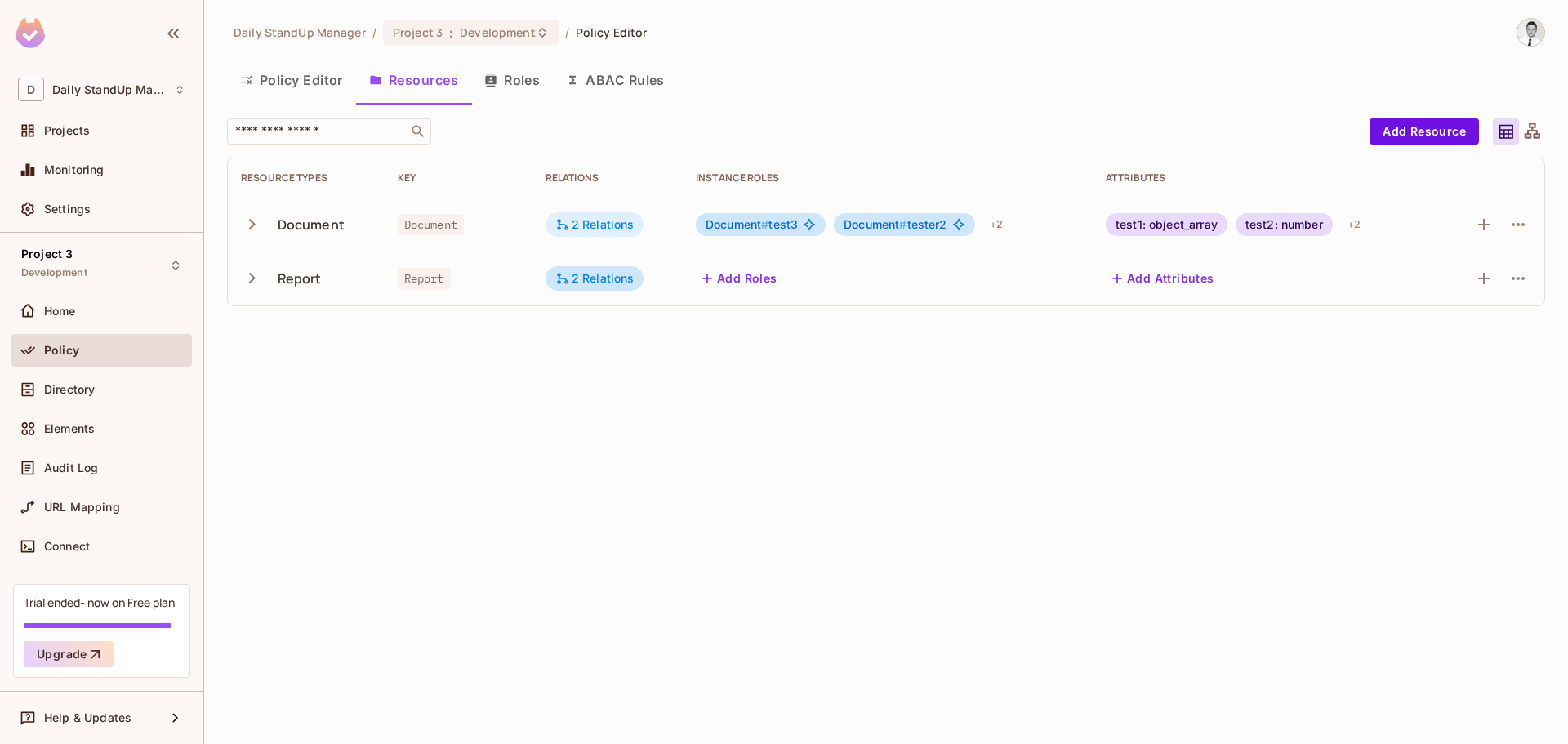
click at [599, 226] on div "2 Relations" at bounding box center [595, 225] width 79 height 15
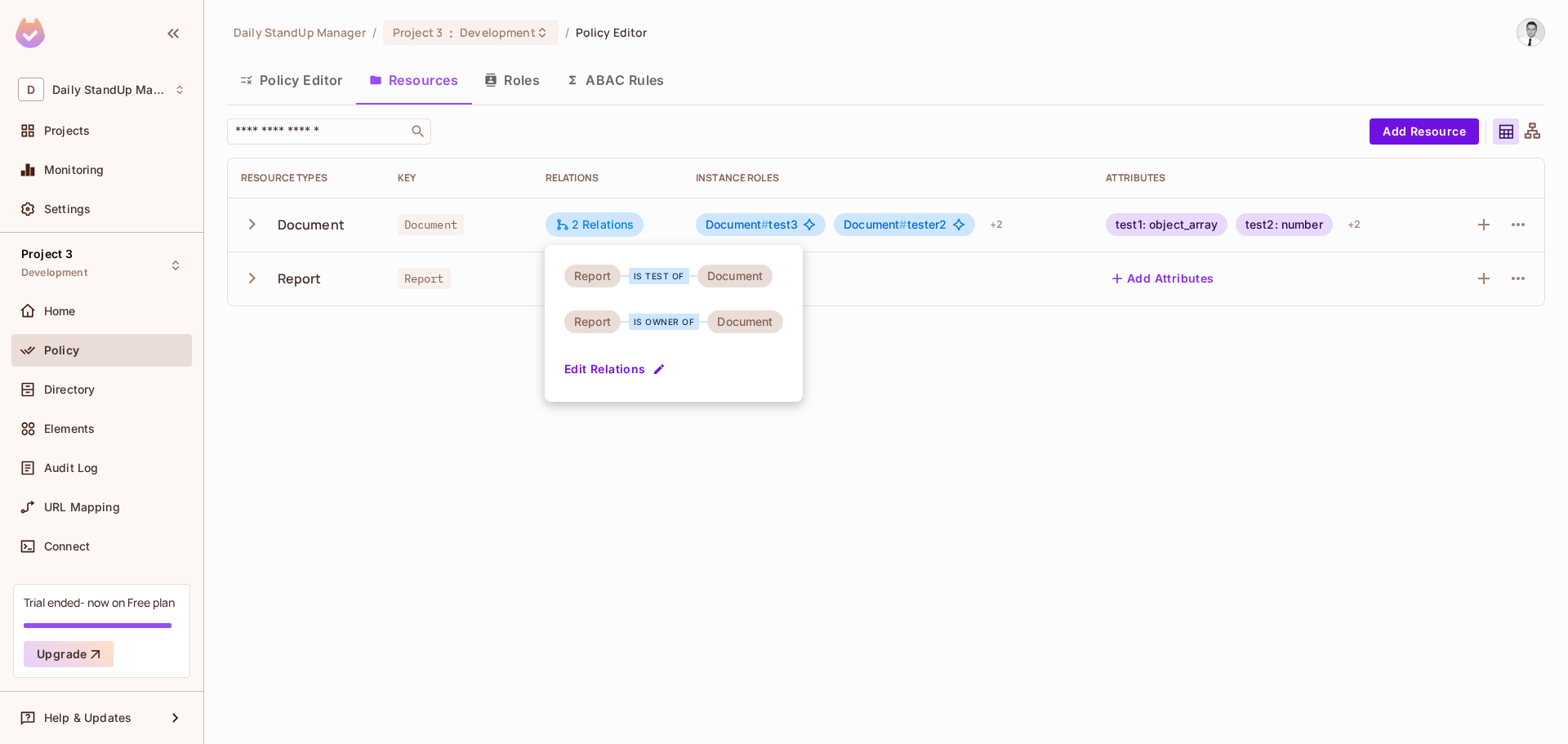
click at [653, 370] on icon "button" at bounding box center [659, 370] width 13 height 13
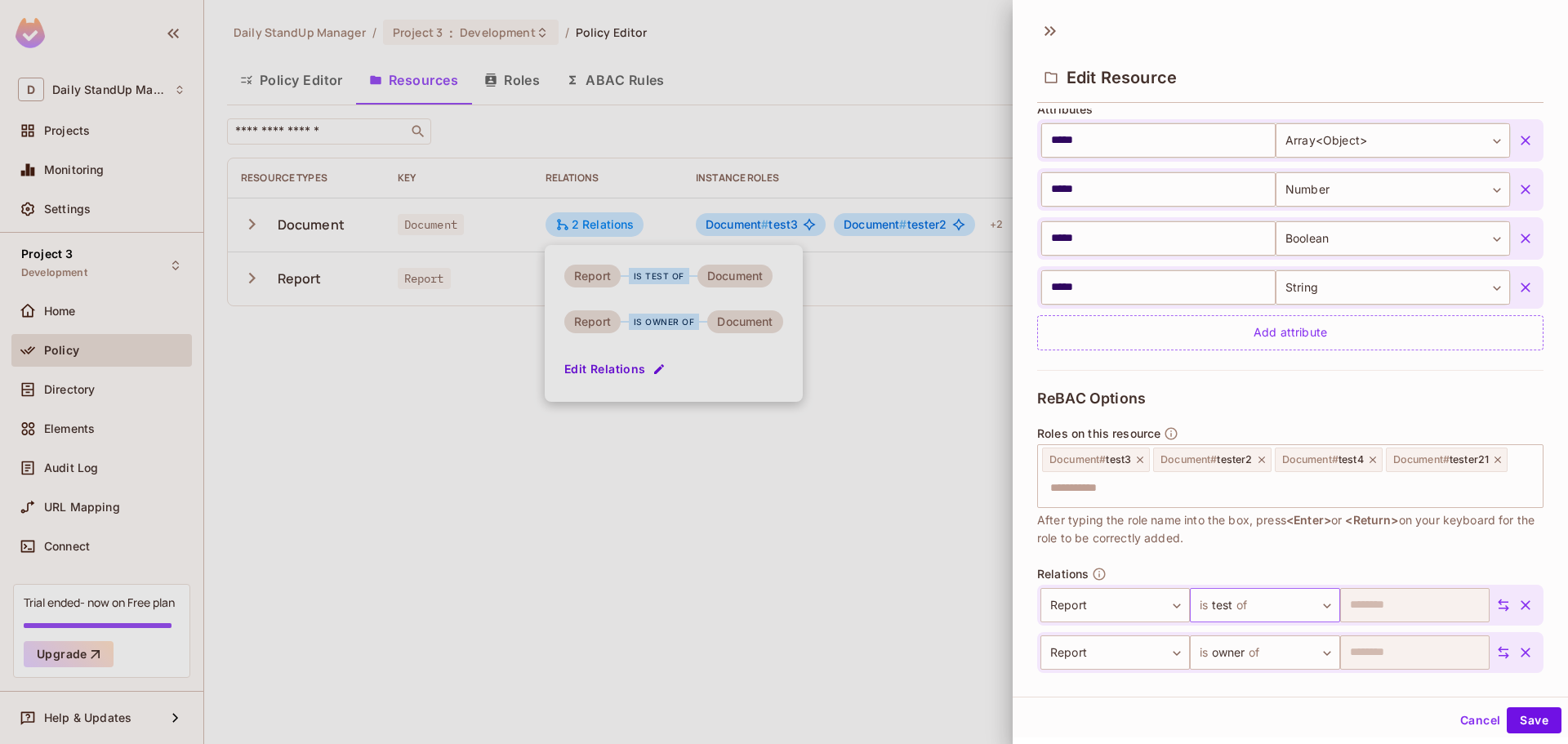
scroll to position [470, 0]
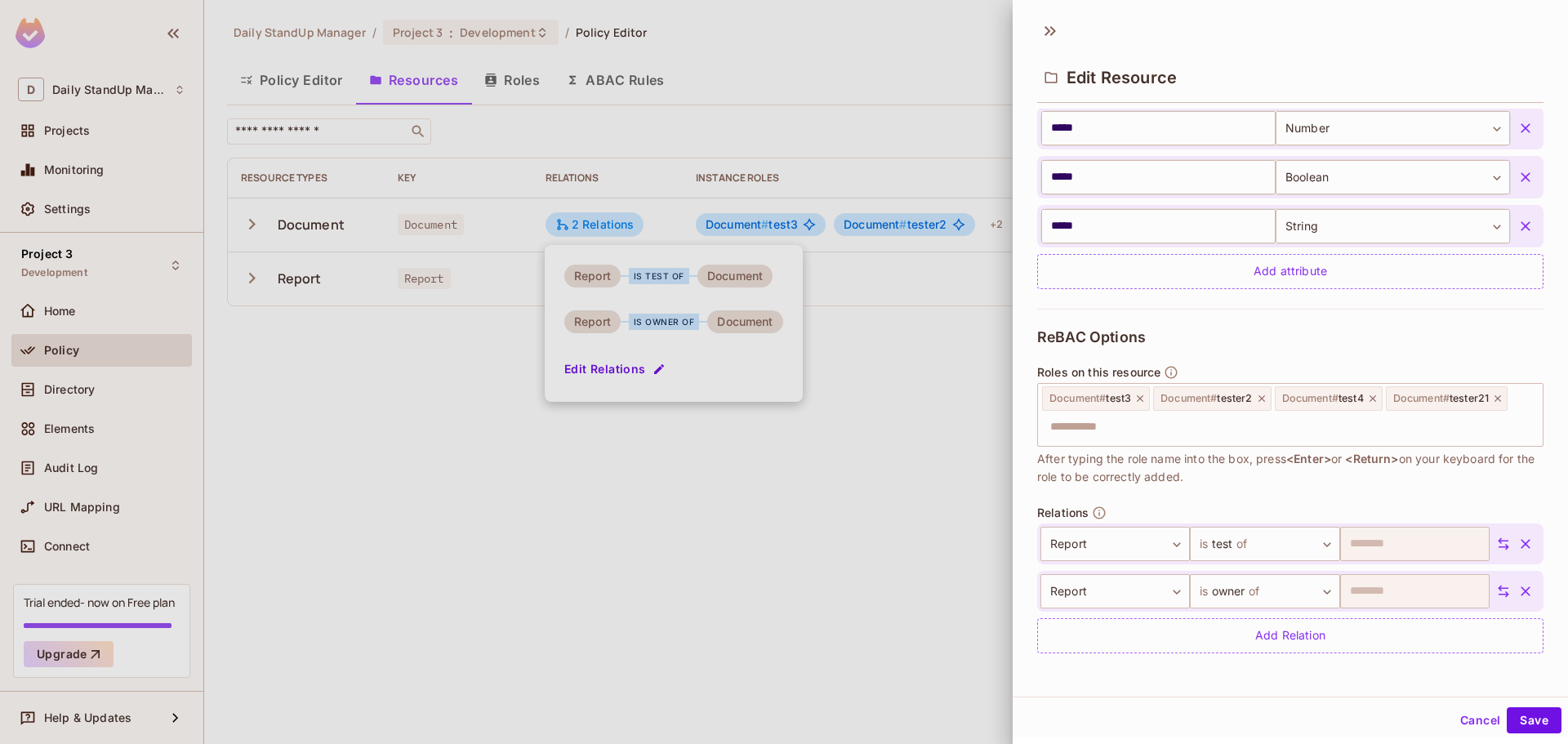
click at [1498, 541] on icon at bounding box center [1503, 545] width 11 height 12
click at [1516, 706] on div "Cancel Save" at bounding box center [1290, 720] width 556 height 39
click at [1526, 714] on button "Save" at bounding box center [1534, 720] width 55 height 26
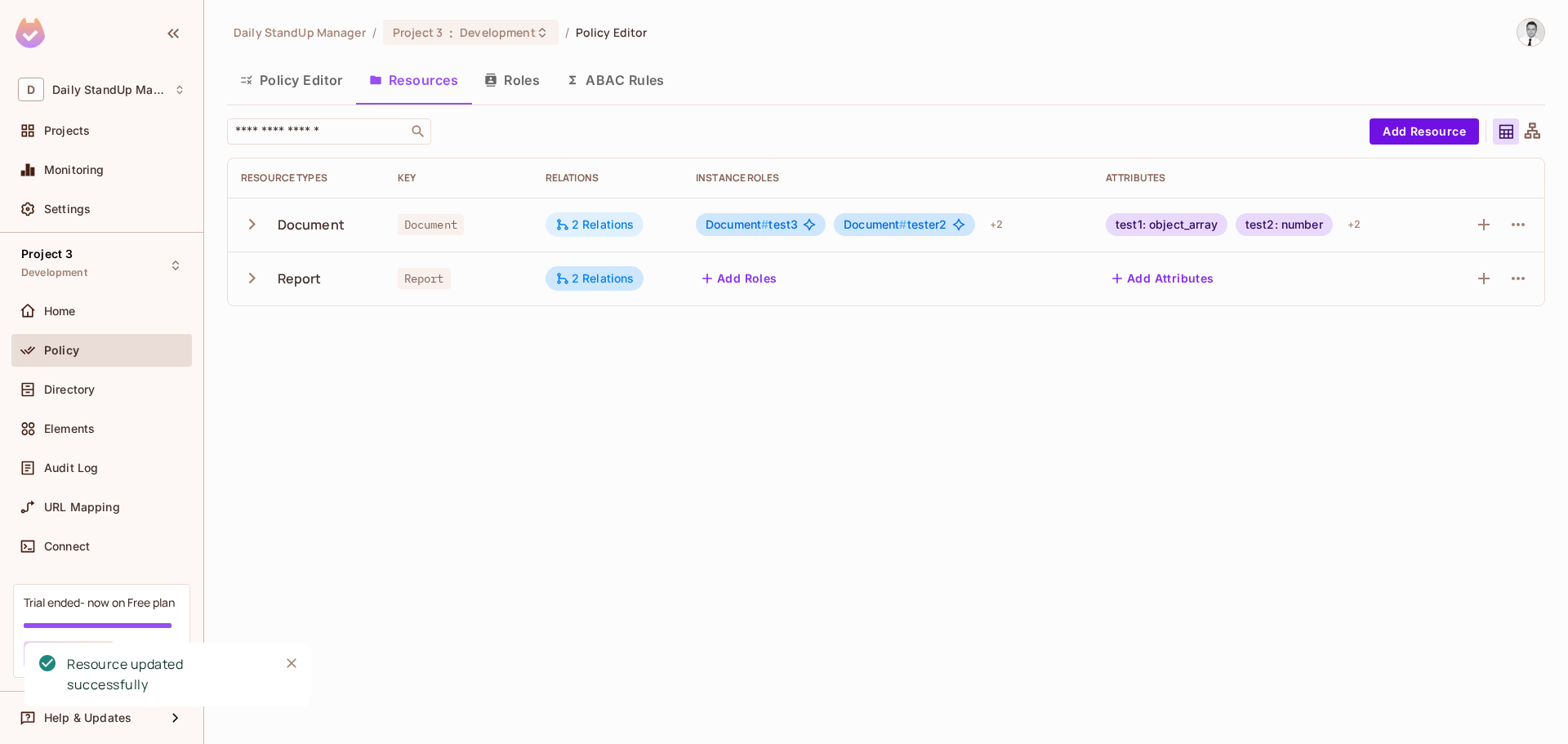
click at [600, 225] on div "2 Relations" at bounding box center [595, 225] width 79 height 15
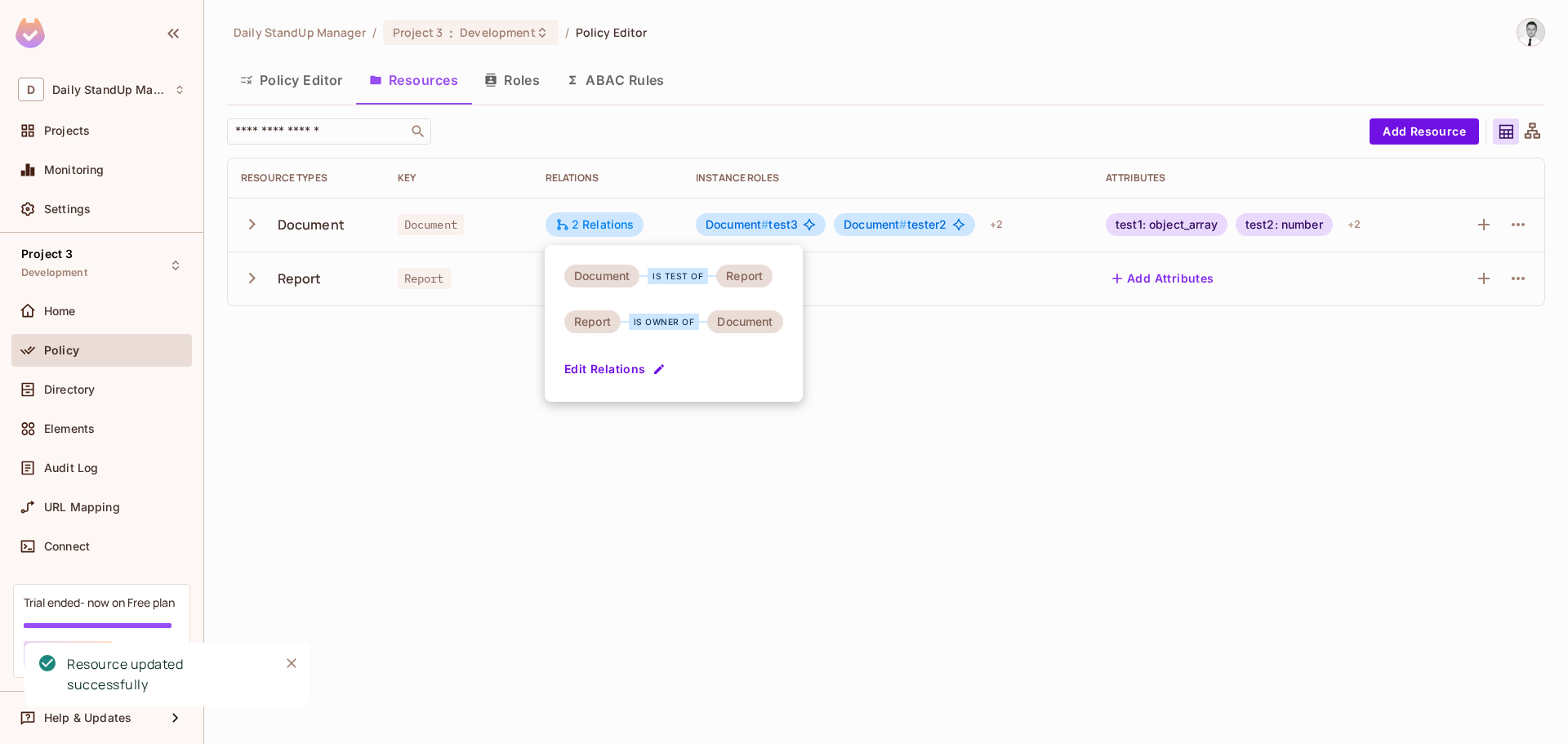
click at [945, 373] on div at bounding box center [784, 372] width 1568 height 744
